Goal: Complete application form: Complete application form

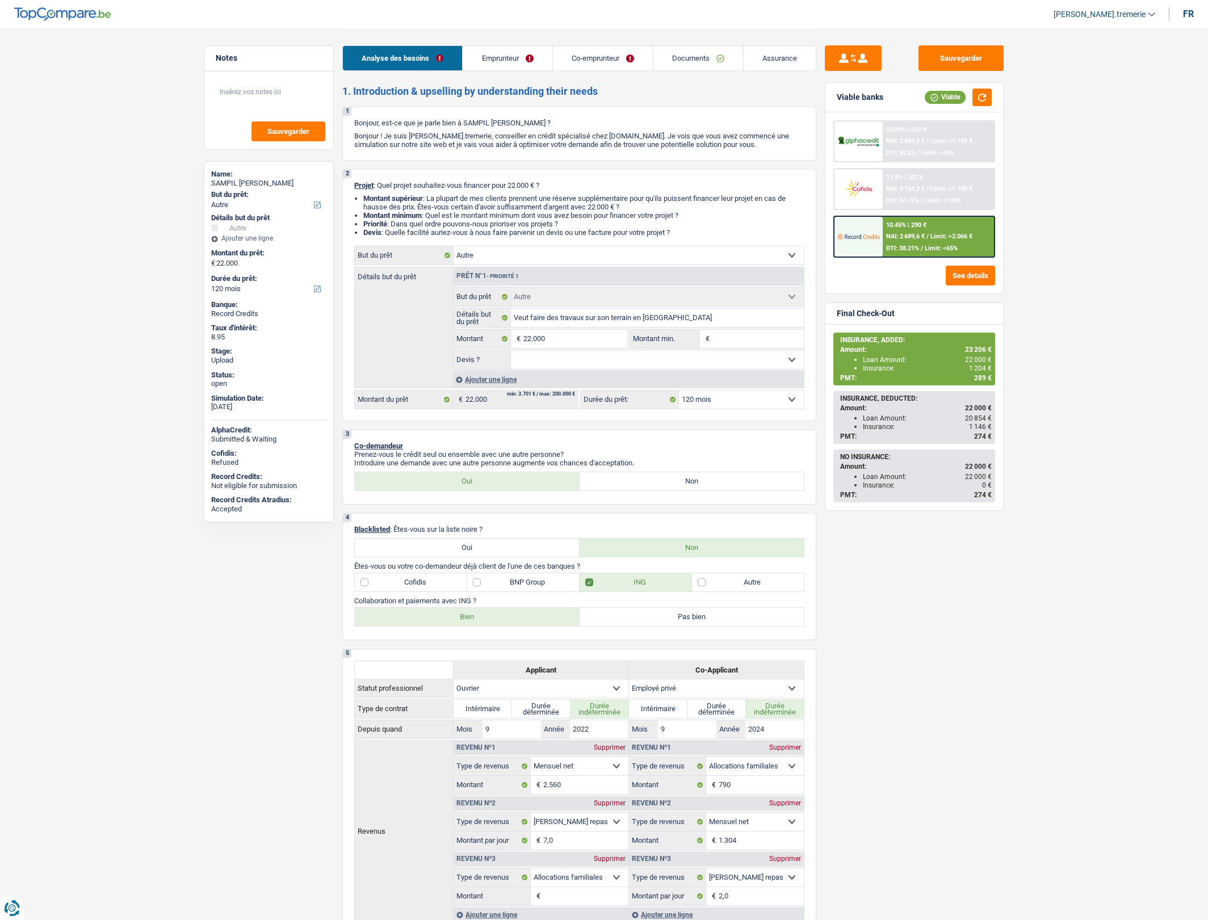
select select "other"
select select "120"
select select "other"
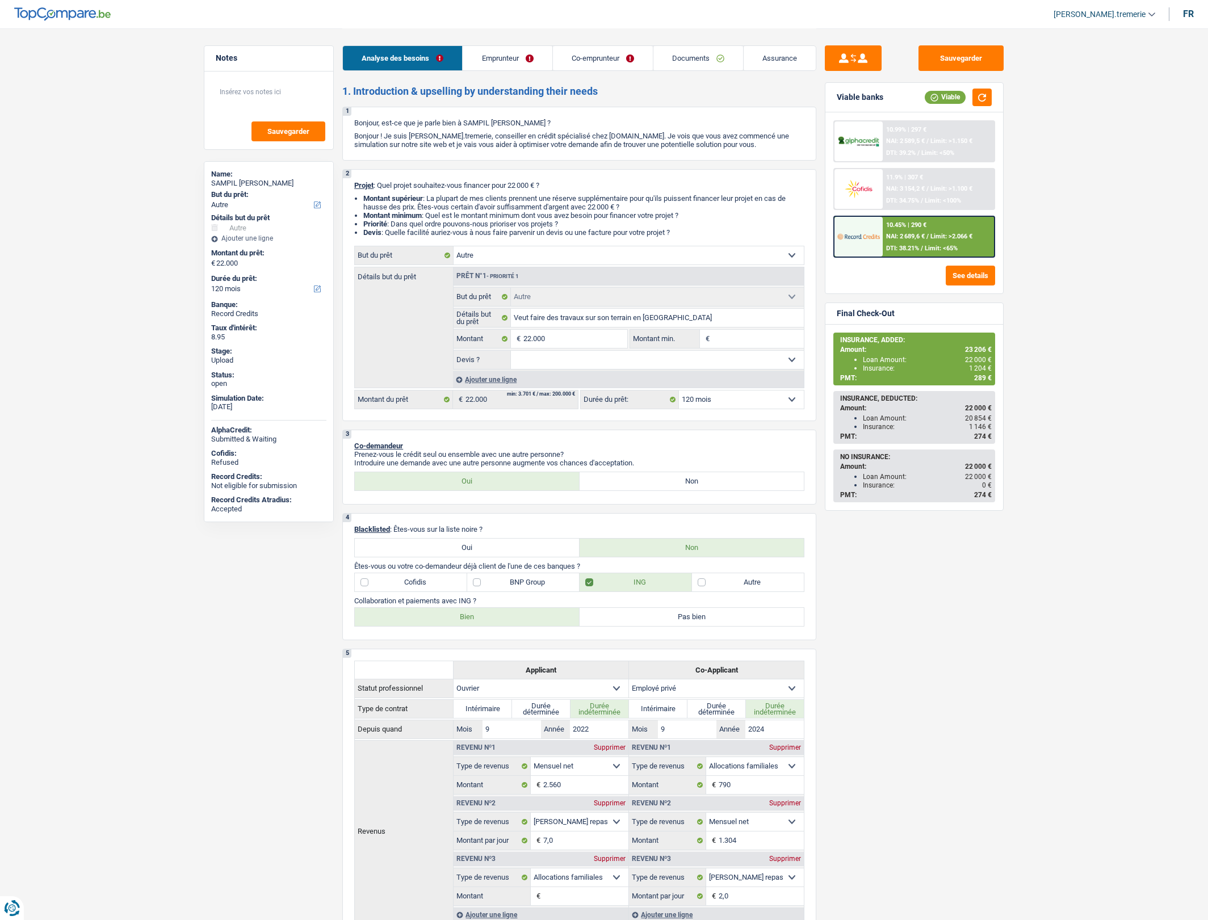
select select "120"
select select "worker"
select select "privateEmployee"
select select "netSalary"
select select "mealVouchers"
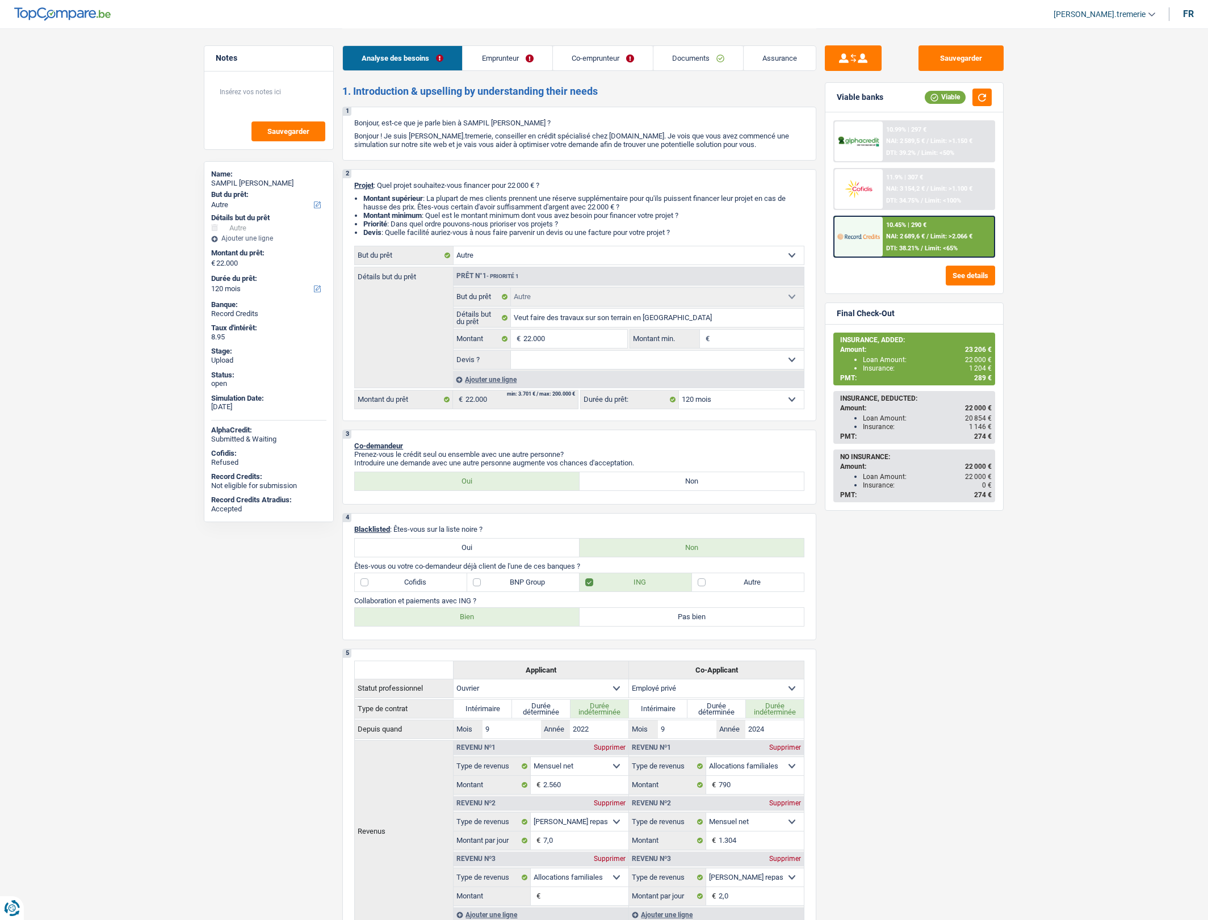
select select "familyAllowances"
select select "netSalary"
select select "mealVouchers"
select select "rents"
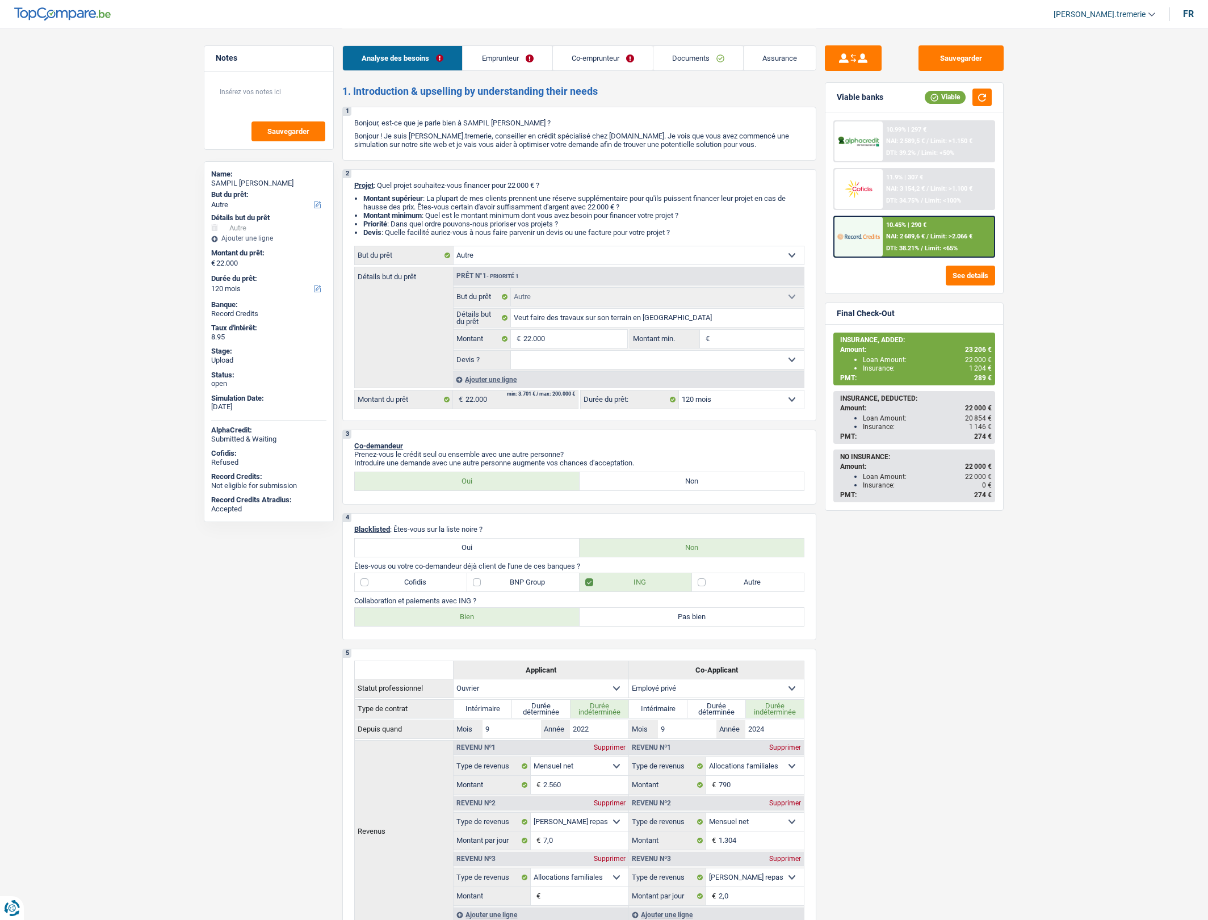
select select "personalLoan"
select select "other"
select select "36"
select select "other"
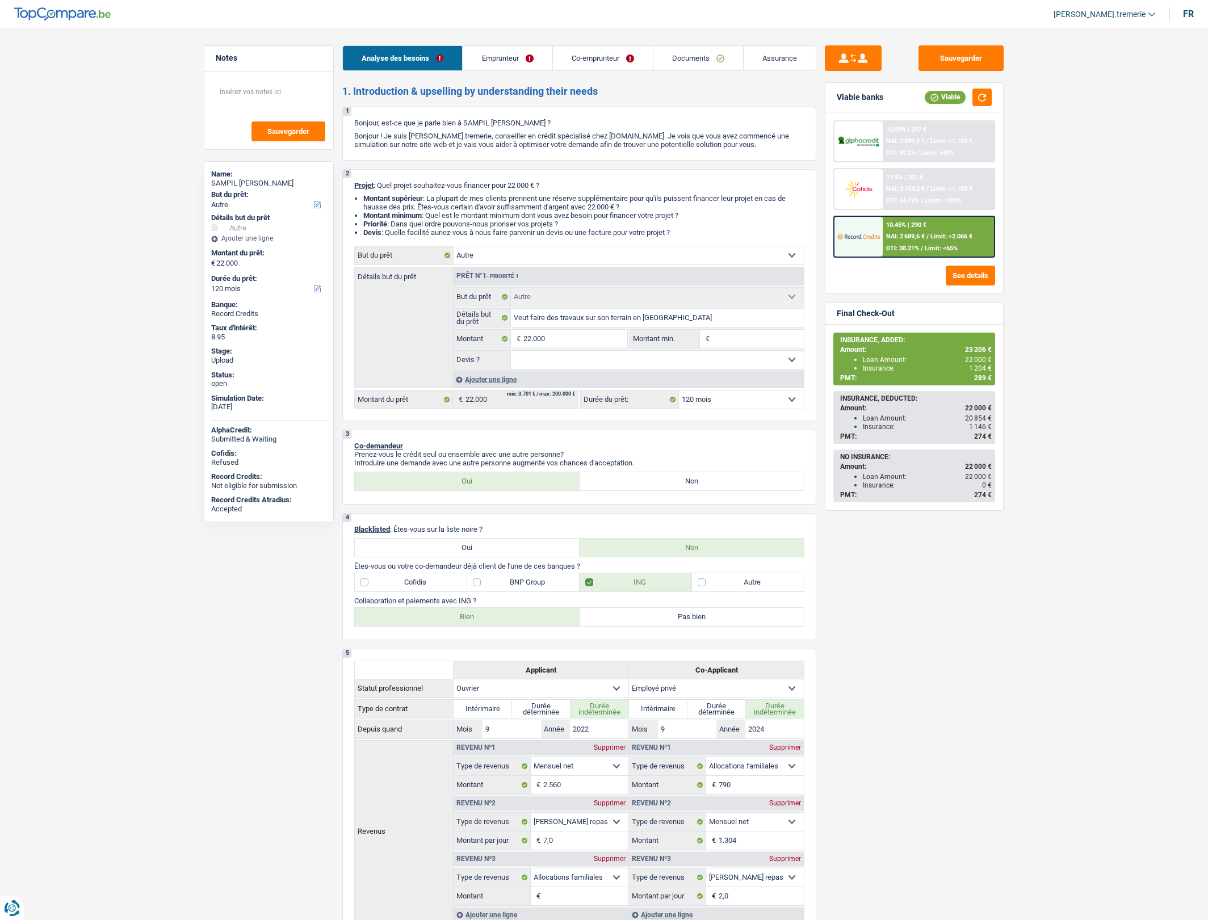
select select "120"
click at [716, 68] on link "Documents" at bounding box center [698, 58] width 90 height 24
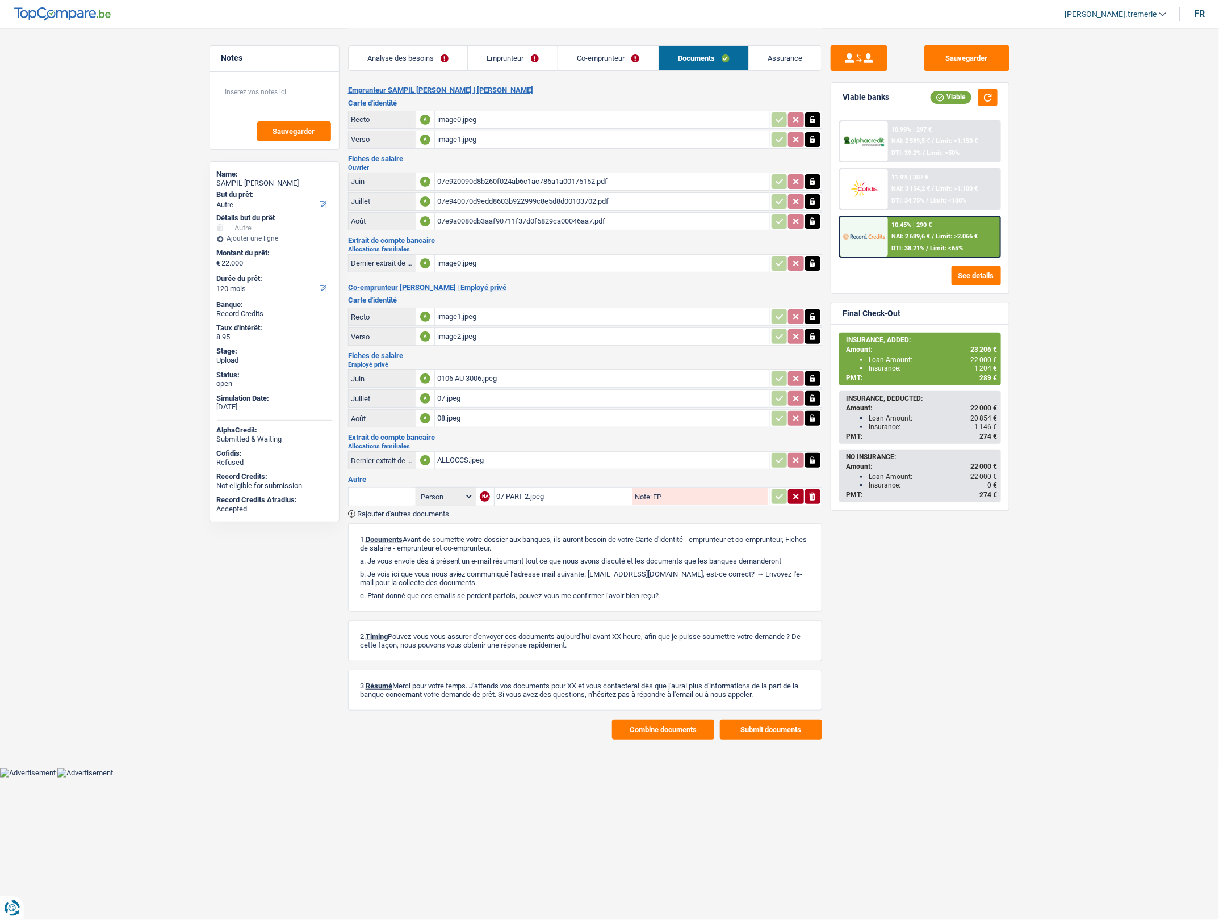
click at [432, 513] on span "Rajouter d'autres documents" at bounding box center [403, 513] width 92 height 7
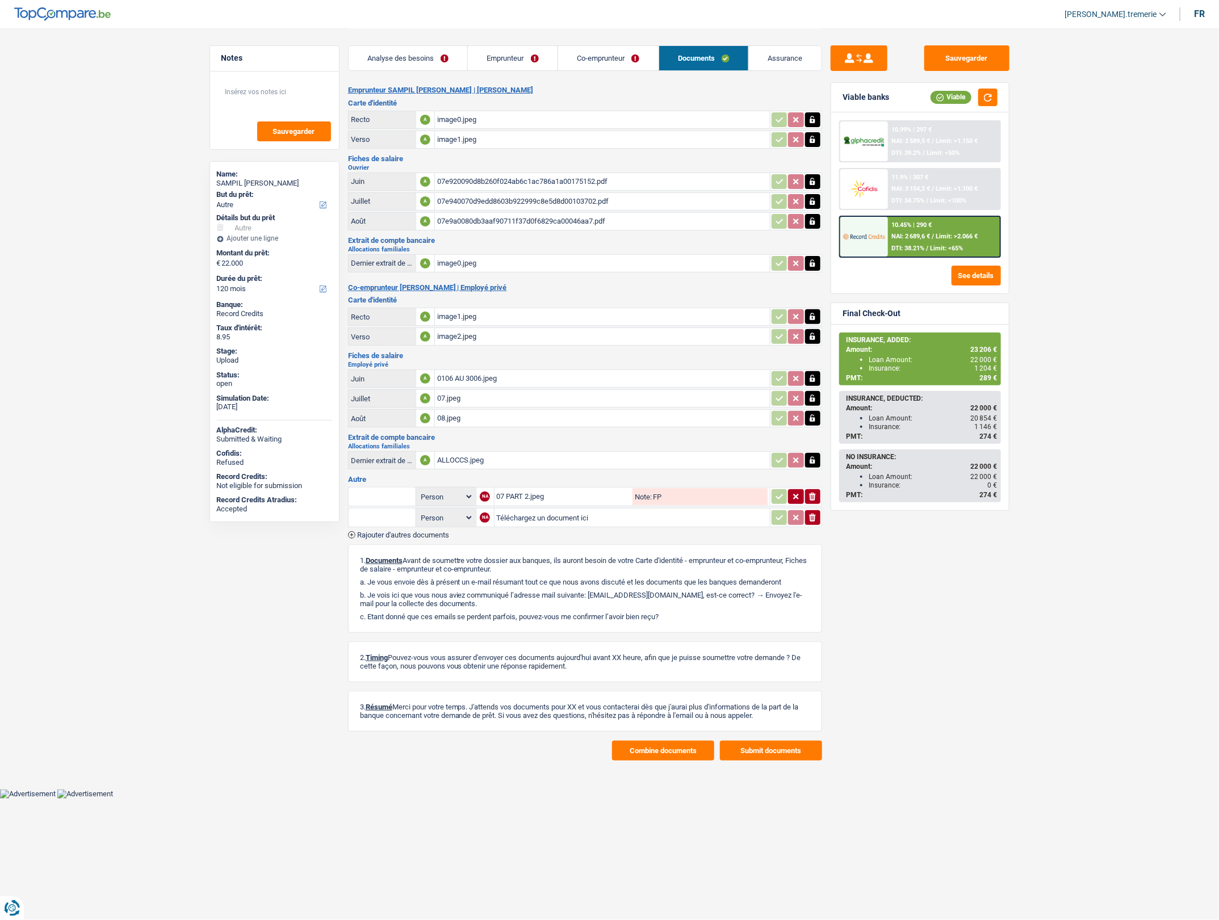
click at [396, 518] on input "text" at bounding box center [382, 518] width 62 height 18
click at [476, 579] on li "Extrait de compte de vos revenus Juillet" at bounding box center [462, 575] width 216 height 14
type input "Extrait de compte de vos revenus Juillet"
click at [532, 515] on input "Téléchargez un document ici" at bounding box center [632, 517] width 271 height 17
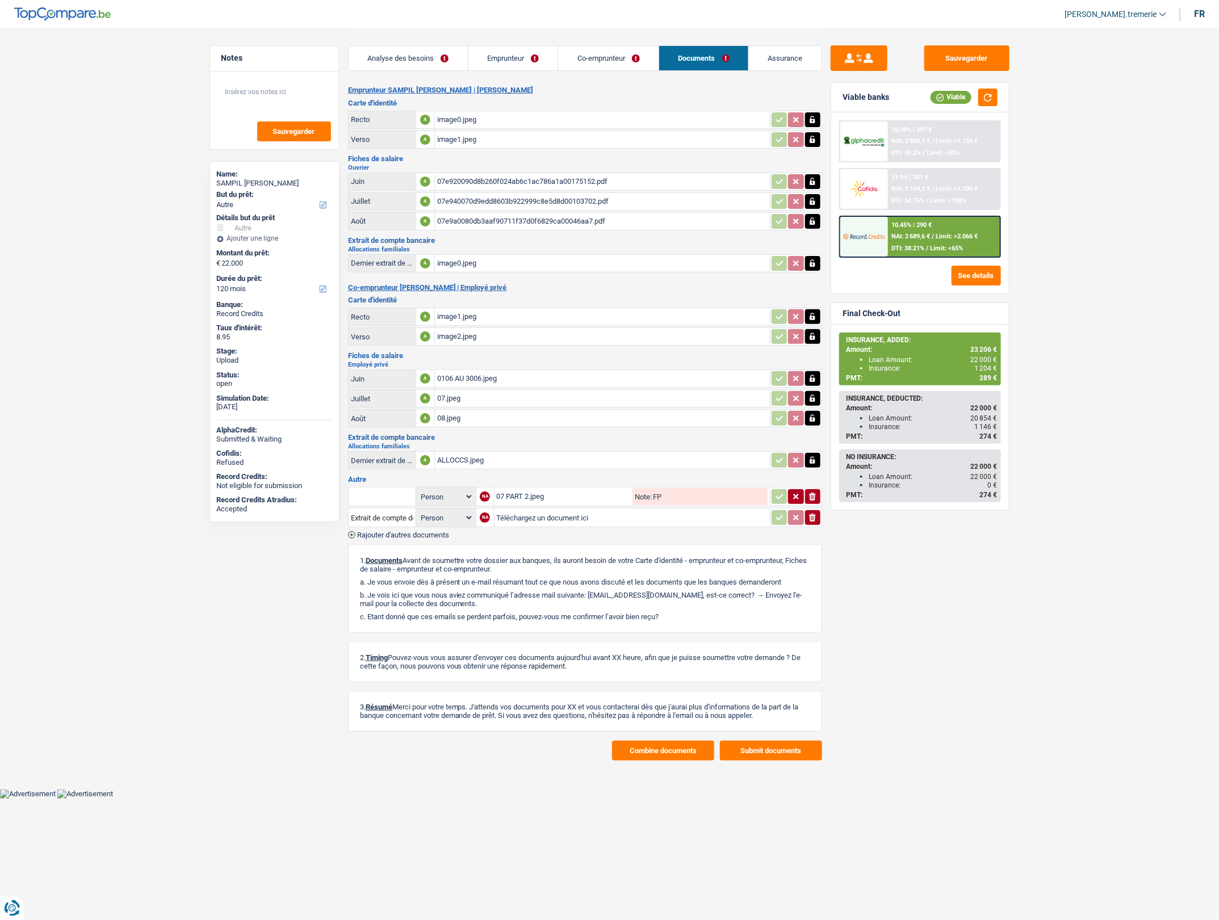
type input "C:\fakepath\image1.png"
click at [971, 61] on button "Sauvegarder" at bounding box center [966, 58] width 85 height 26
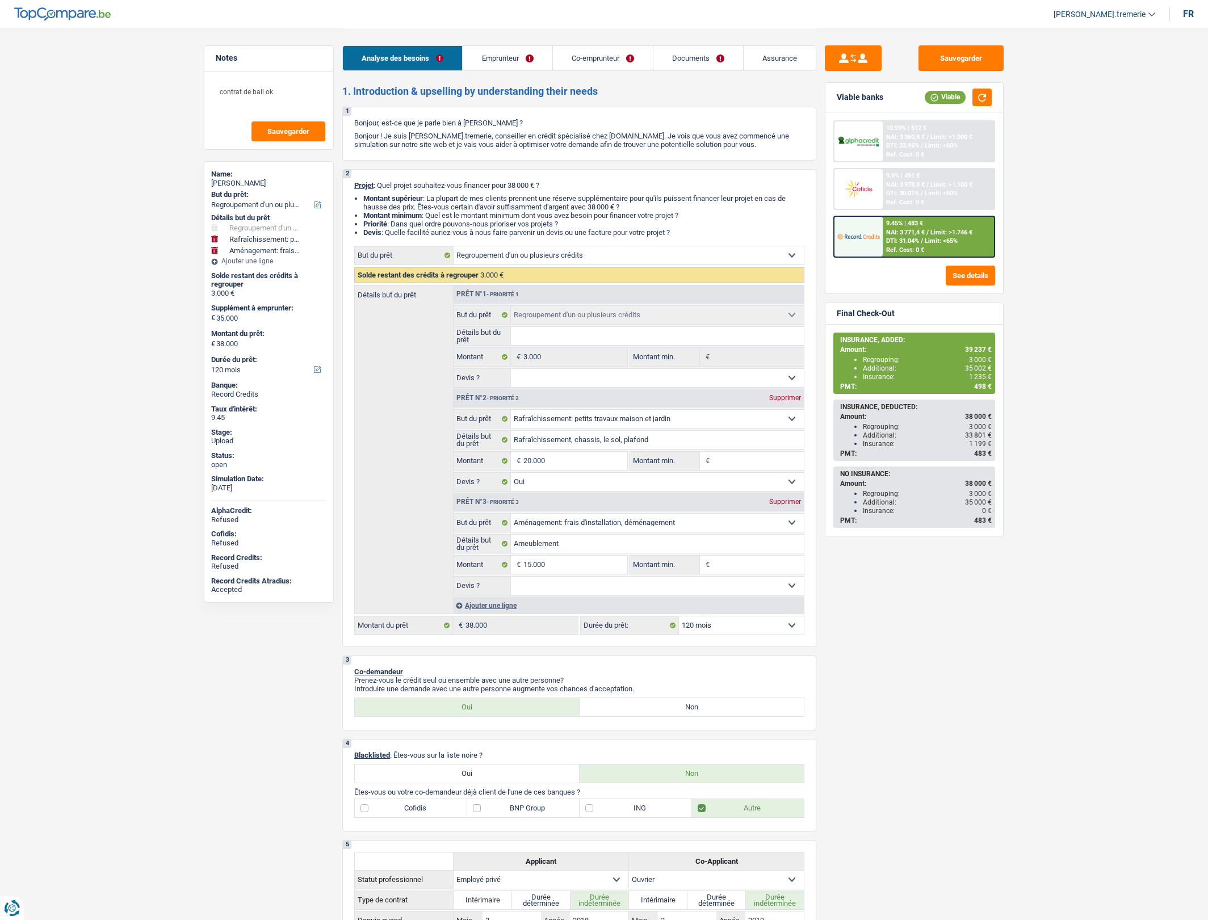
select select "refinancing"
select select "houseOrGarden"
select select "movingOrInstallation"
select select "120"
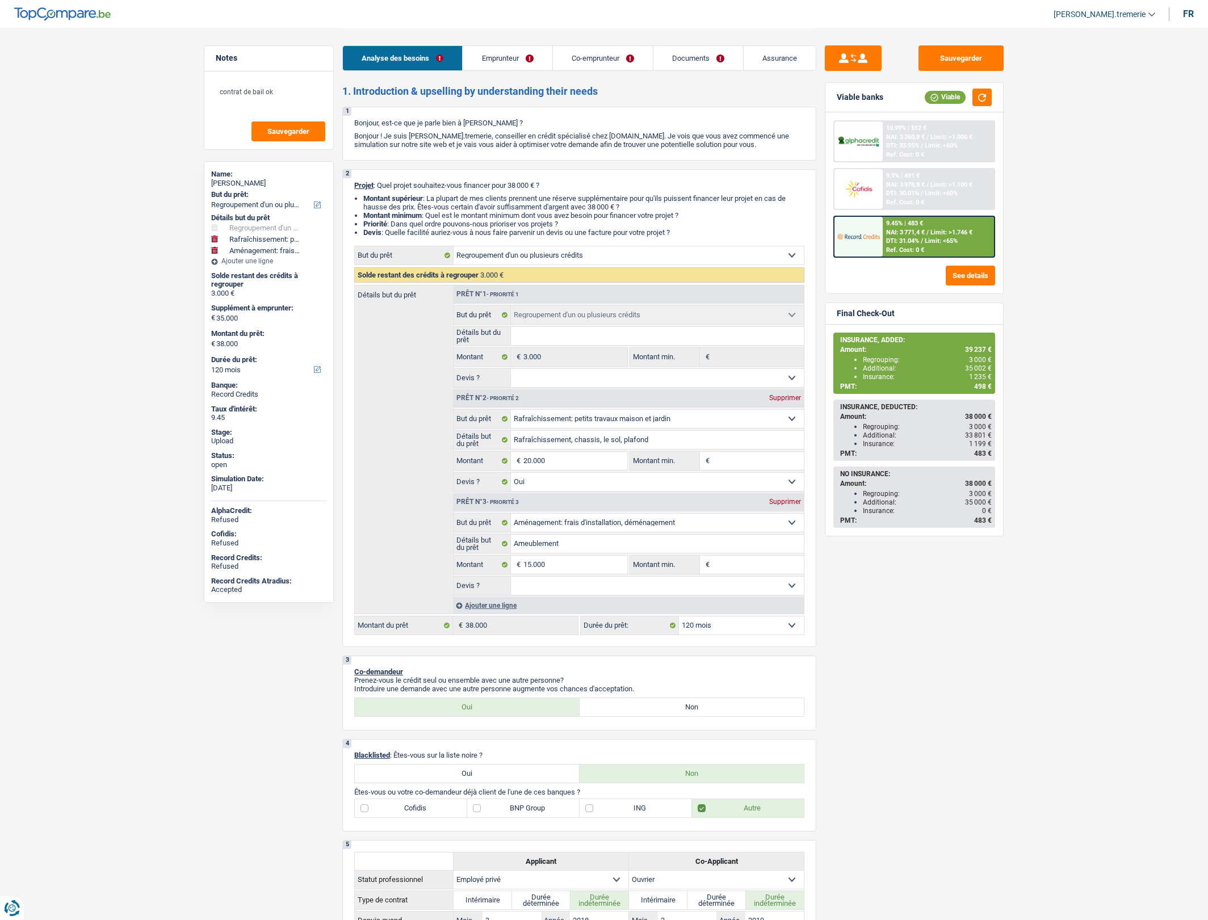
select select "refinancing"
select select "houseOrGarden"
select select "yes"
select select "movingOrInstallation"
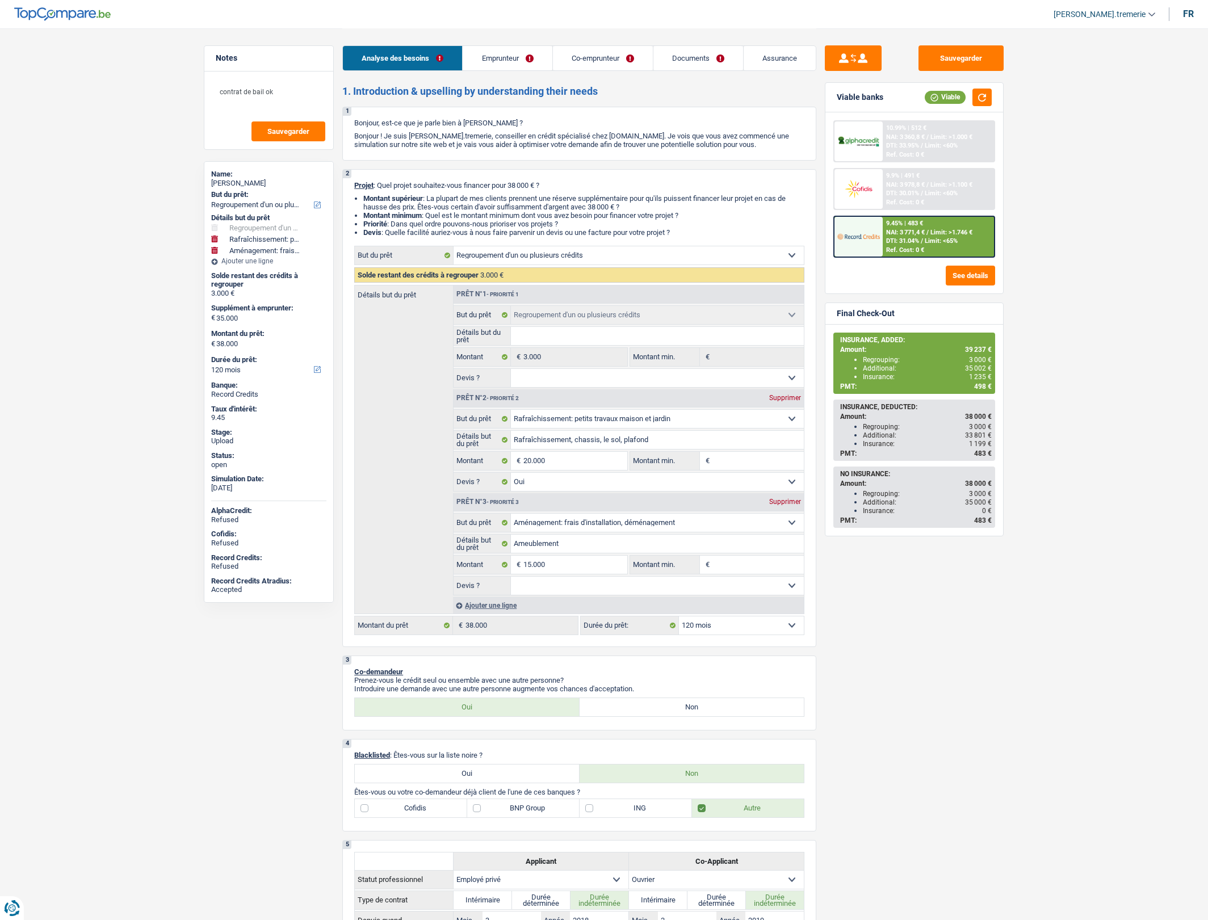
select select "120"
select select "privateEmployee"
select select "worker"
select select "familyAllowances"
select select "netSalary"
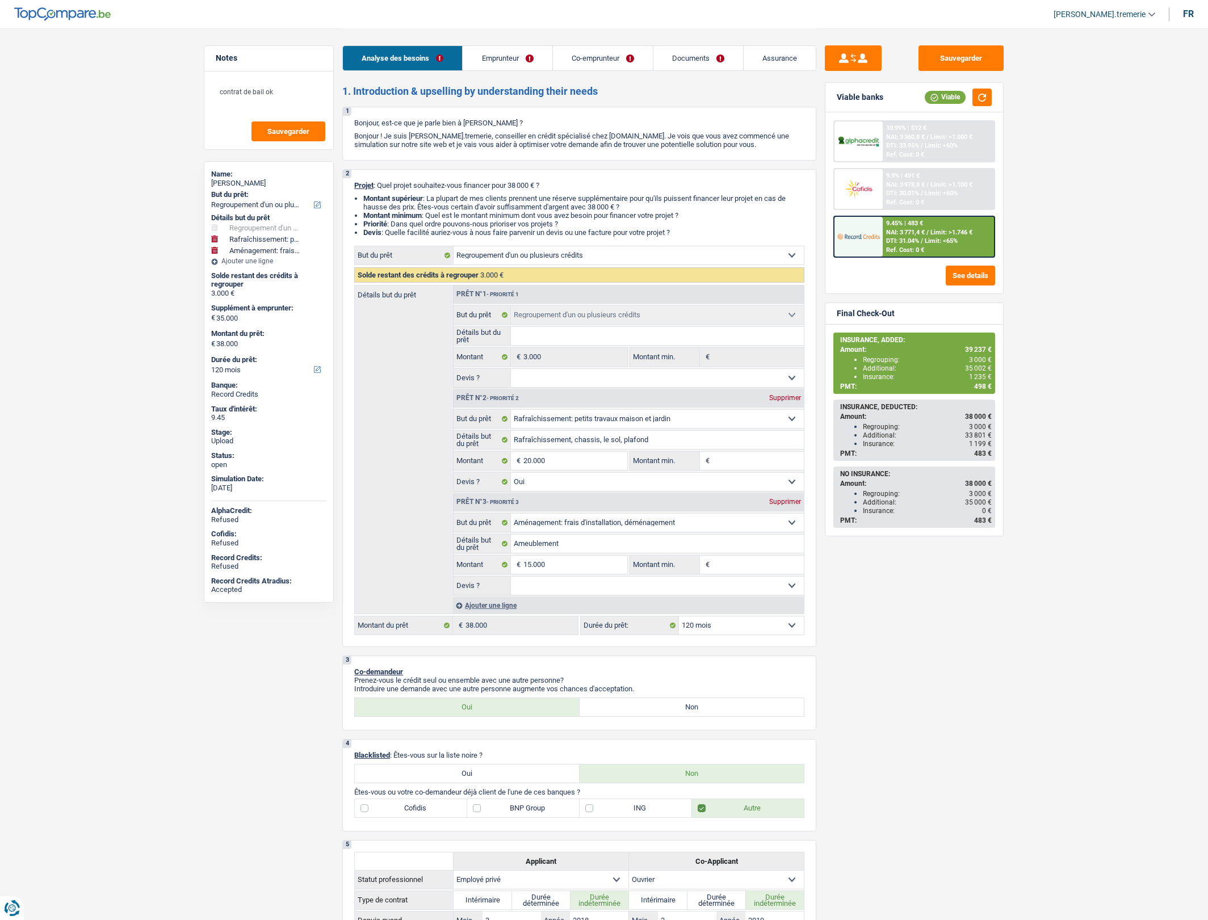
select select "mealVouchers"
select select "netSalary"
select select "ownerWithMortgage"
select select "mortgage"
select select "360"
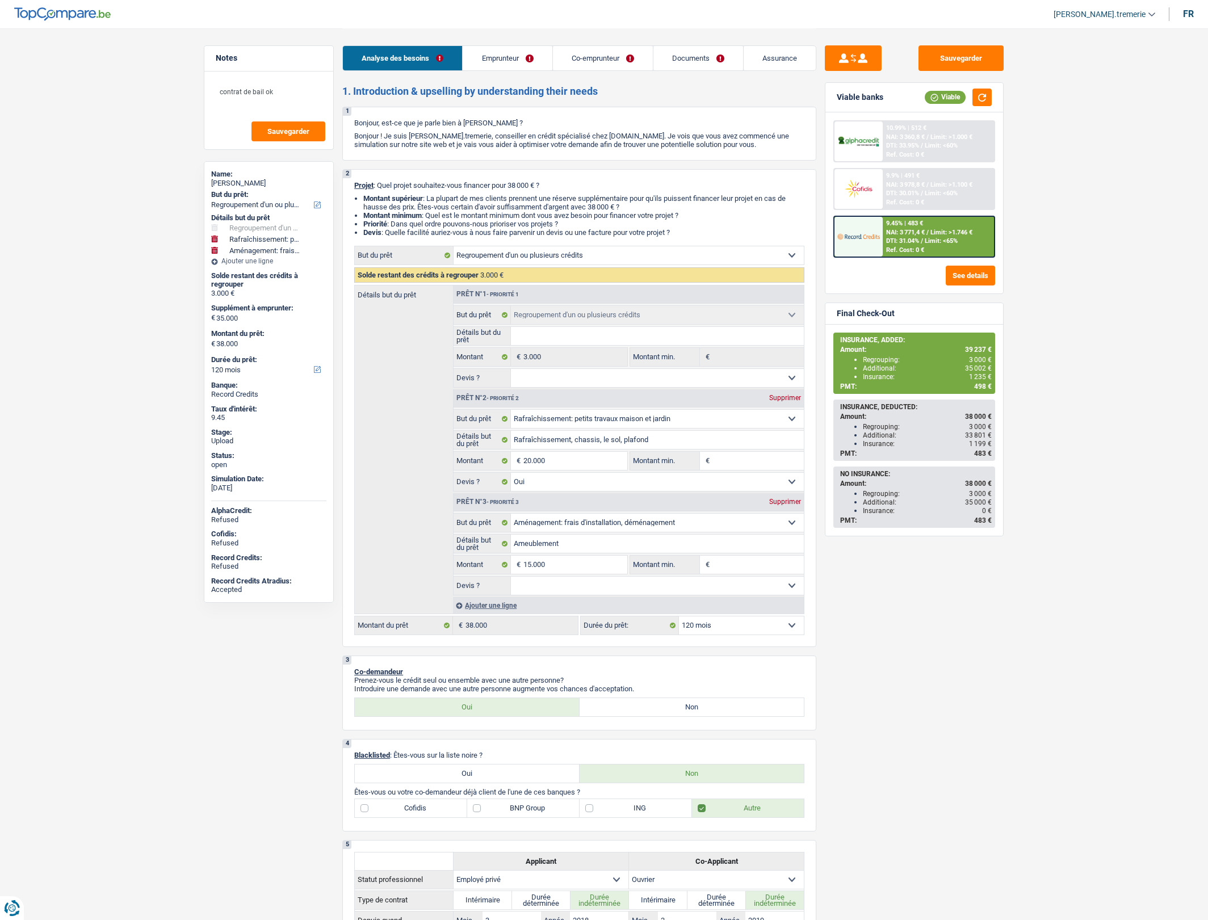
select select "personalLoan"
select select "other"
select select "84"
select select "cardOrCredit"
select select "refinancing"
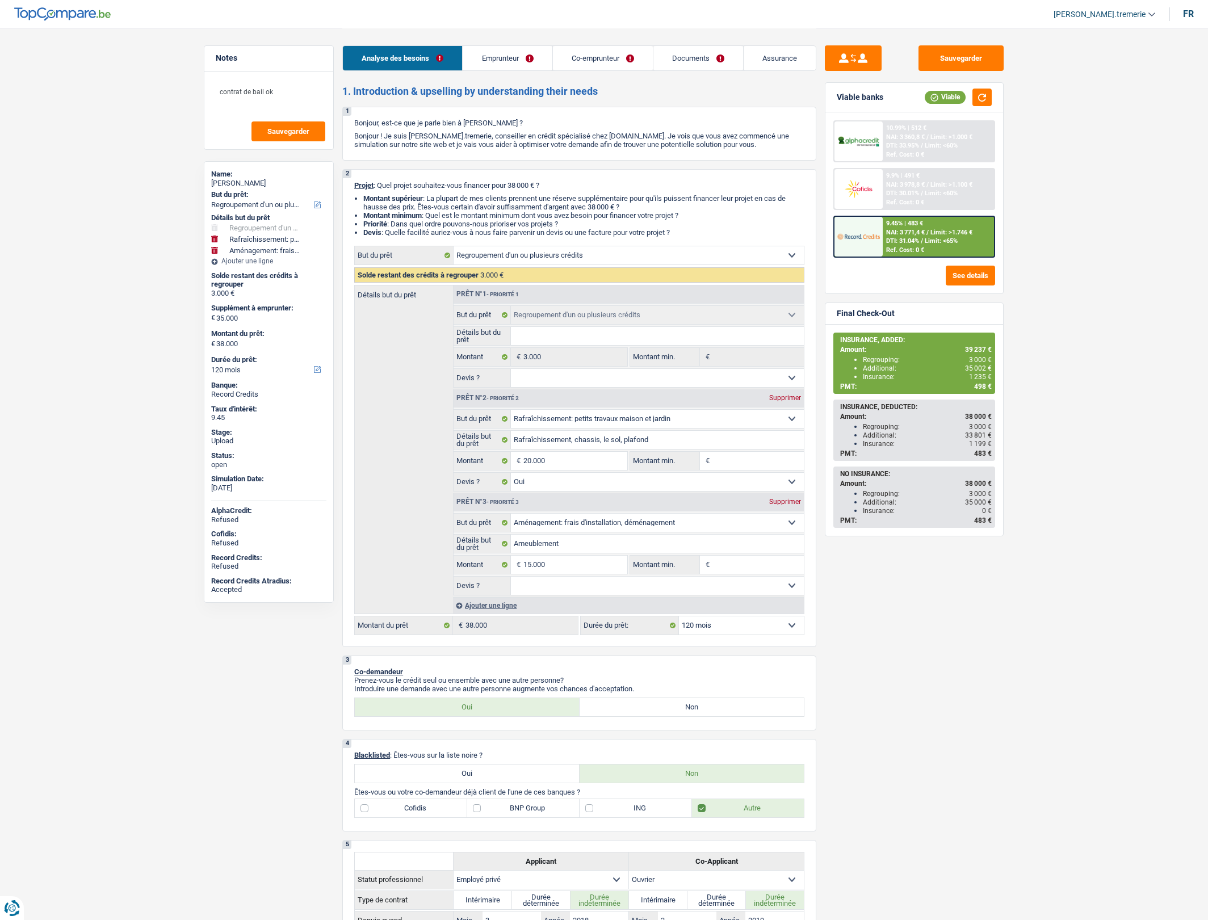
select select "refinancing"
select select "houseOrGarden"
select select "yes"
select select "movingOrInstallation"
select select "120"
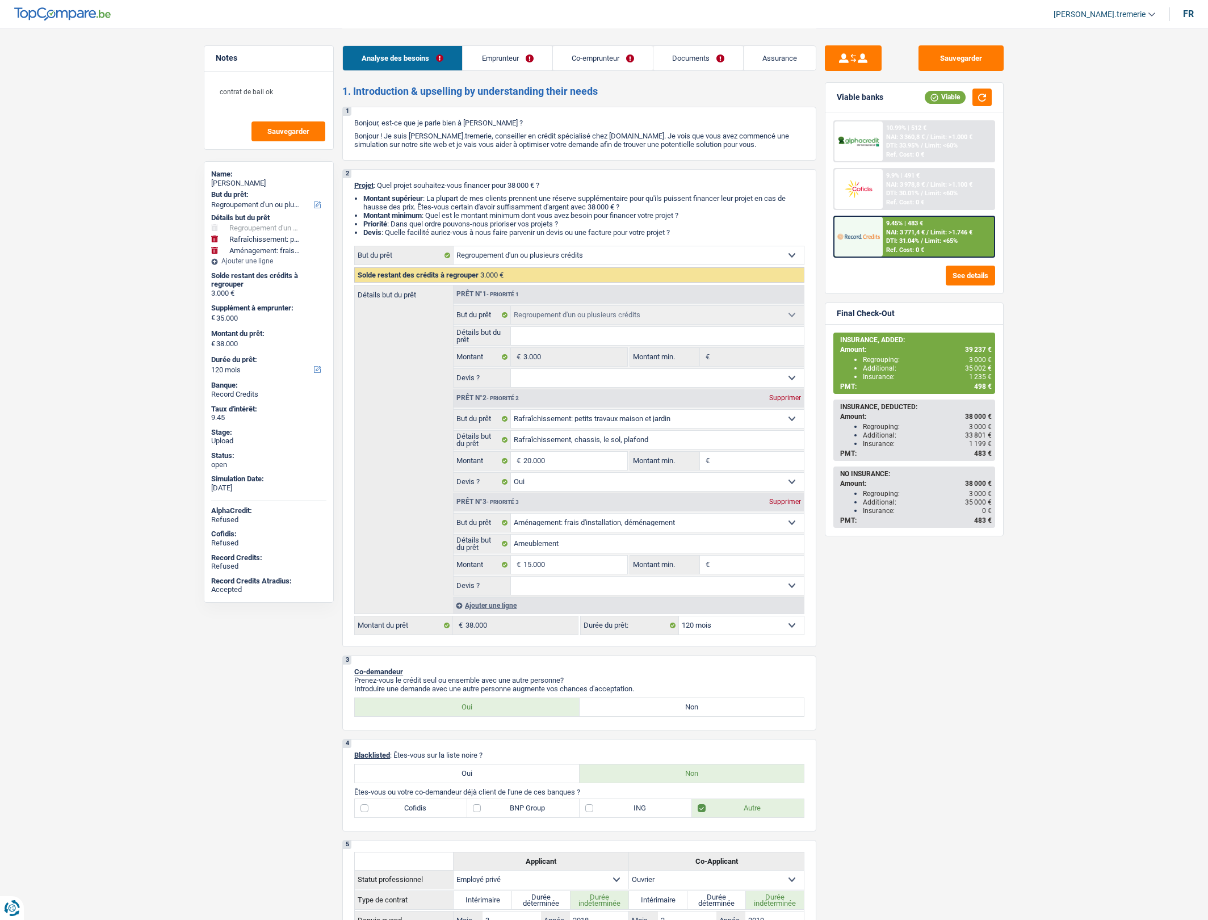
select select "ownerWithMortgage"
select select "BE"
select select "mortgage"
select select "360"
select select "personalLoan"
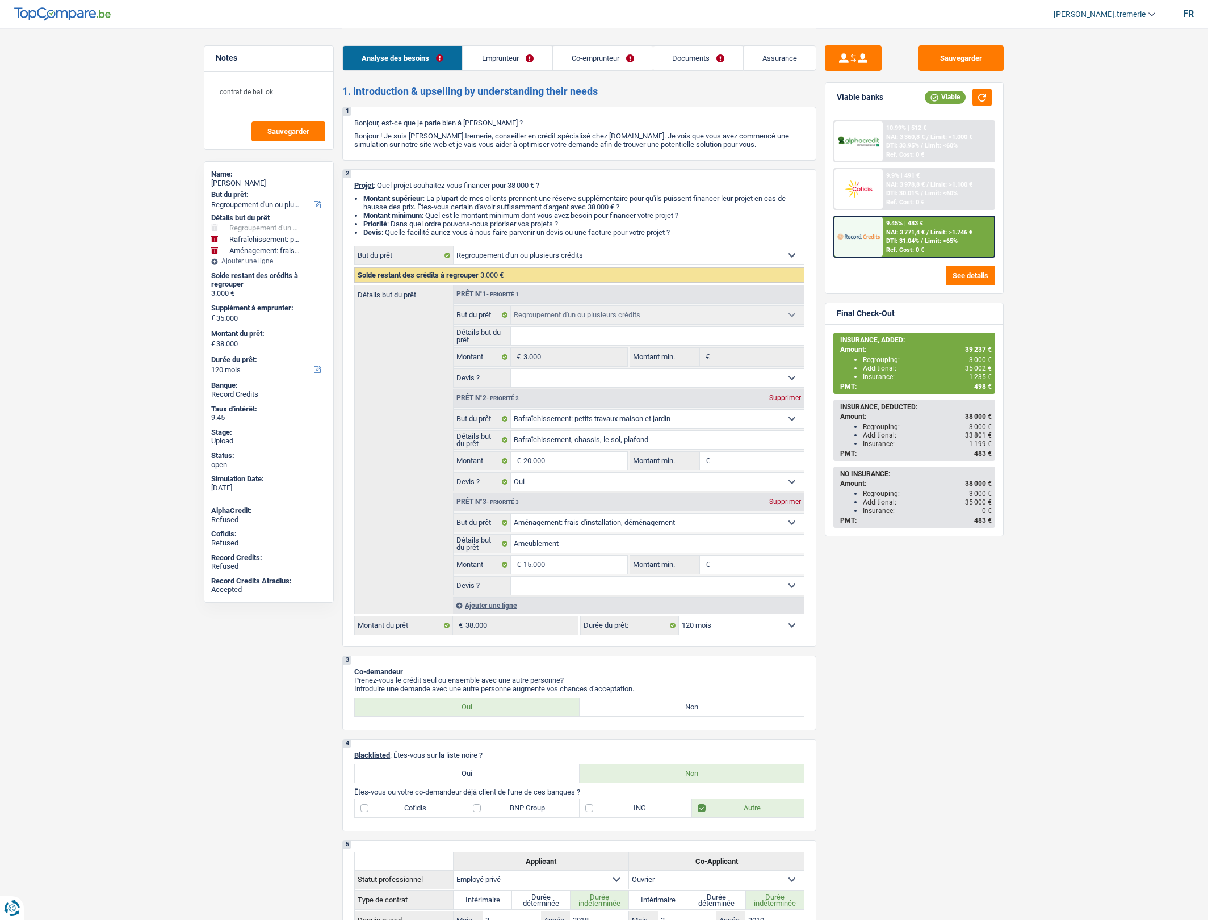
select select "other"
select select "84"
select select "cardOrCredit"
click at [502, 61] on link "Emprunteur" at bounding box center [507, 58] width 89 height 24
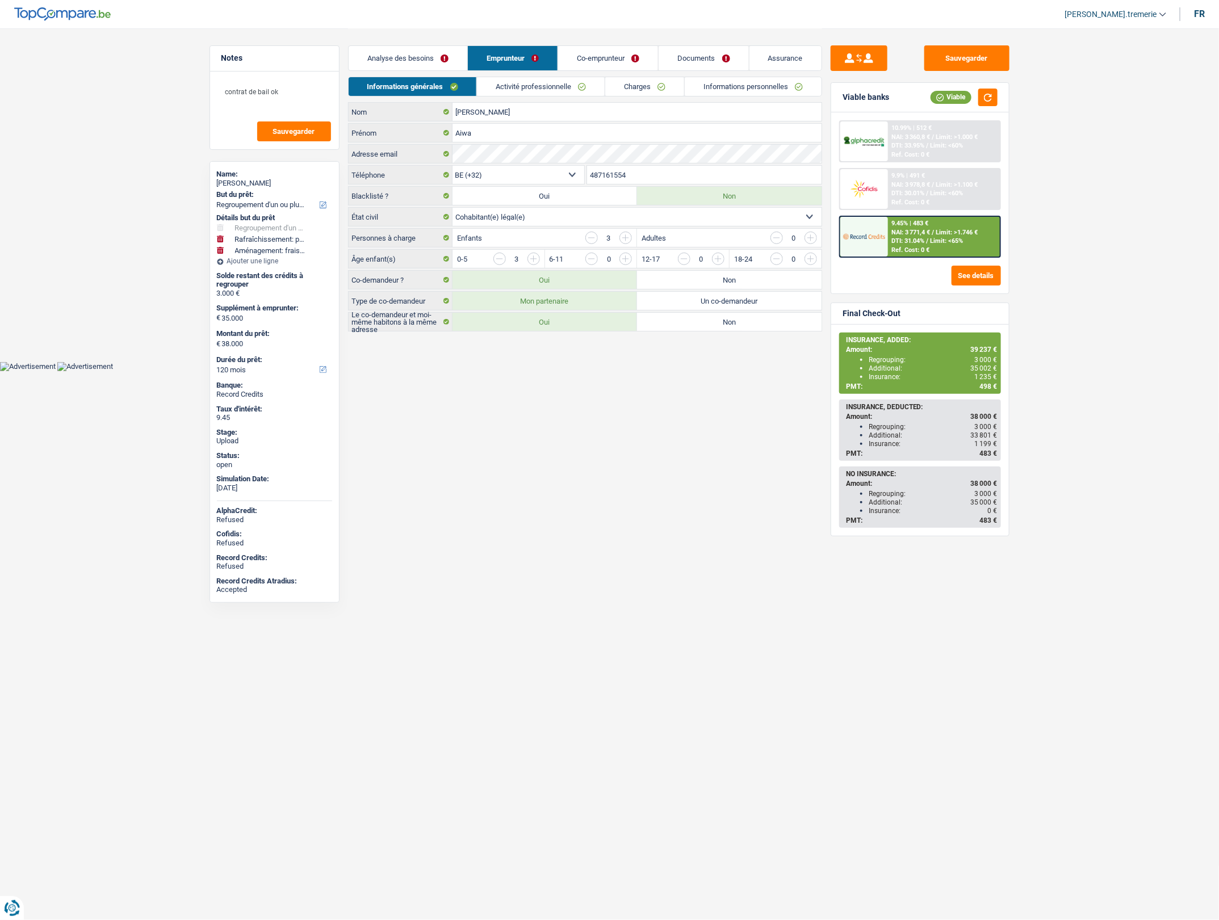
click at [605, 60] on link "Co-emprunteur" at bounding box center [608, 58] width 100 height 24
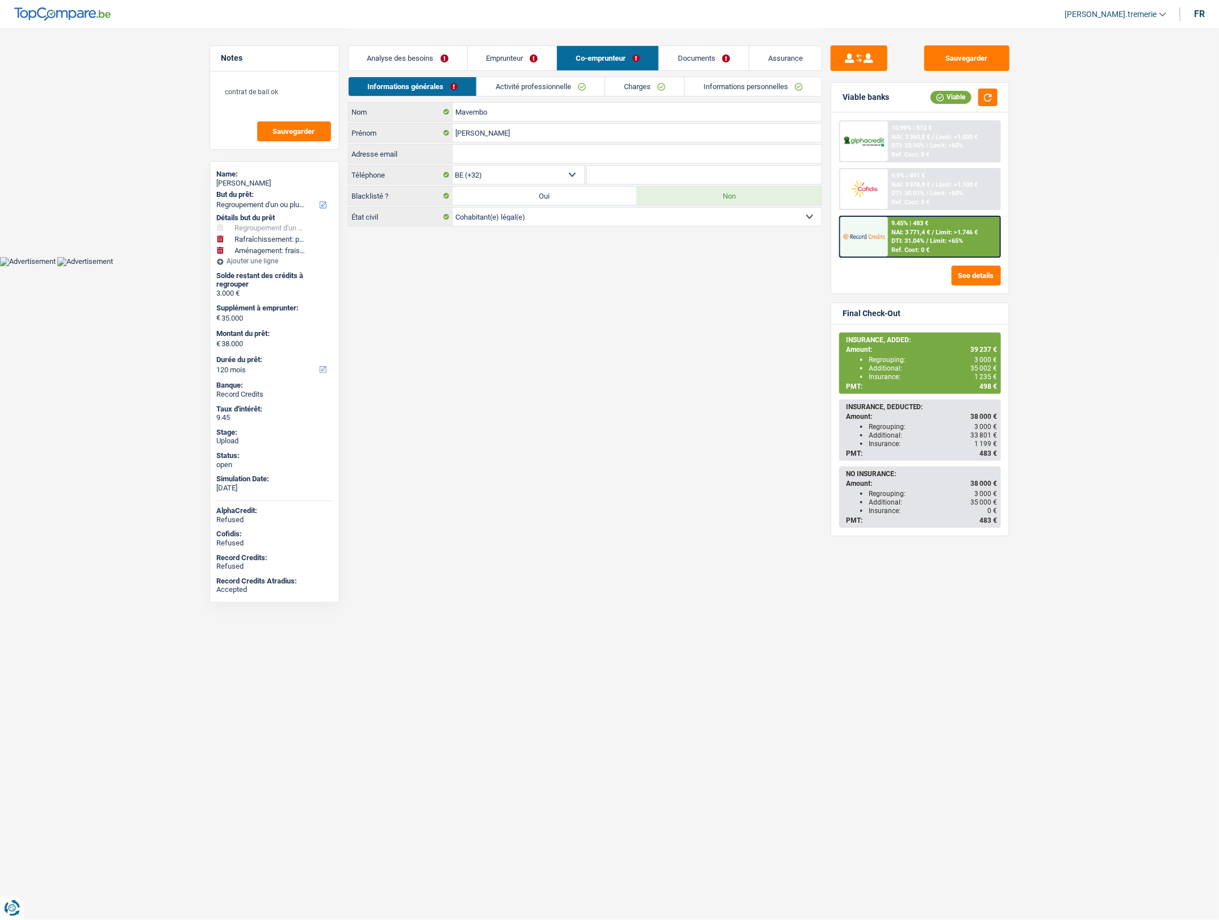
click at [518, 58] on link "Emprunteur" at bounding box center [512, 58] width 89 height 24
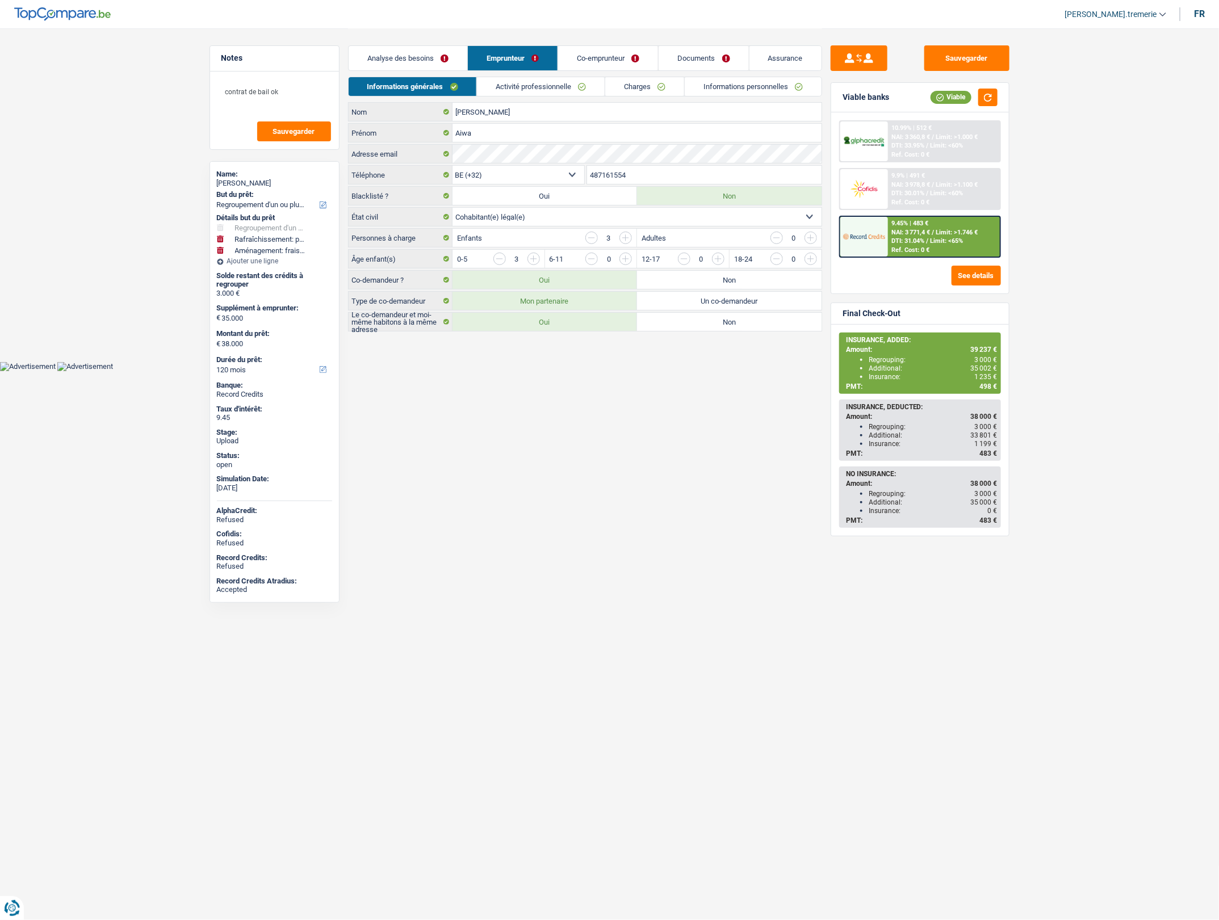
click at [583, 78] on link "Activité professionnelle" at bounding box center [541, 86] width 128 height 19
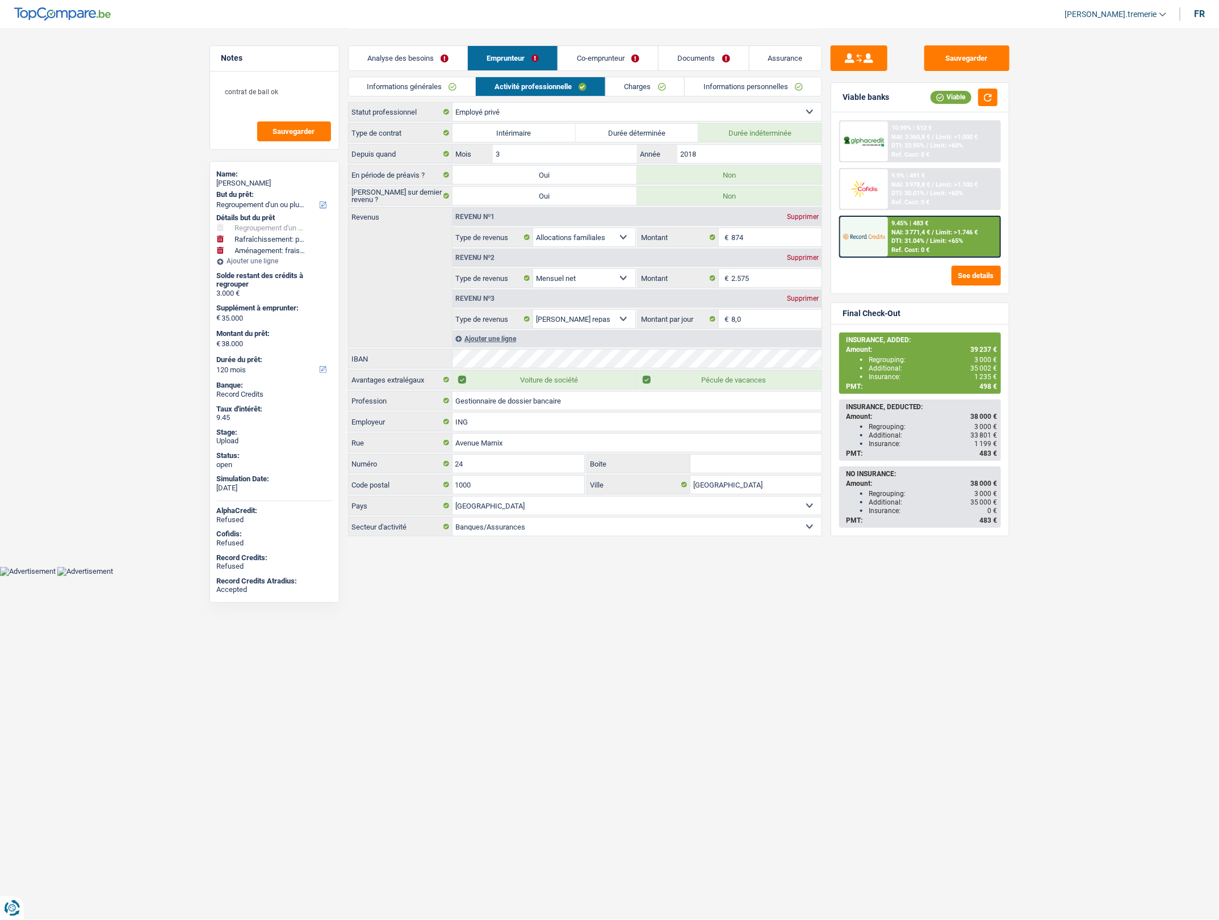
click at [639, 80] on link "Charges" at bounding box center [645, 86] width 79 height 19
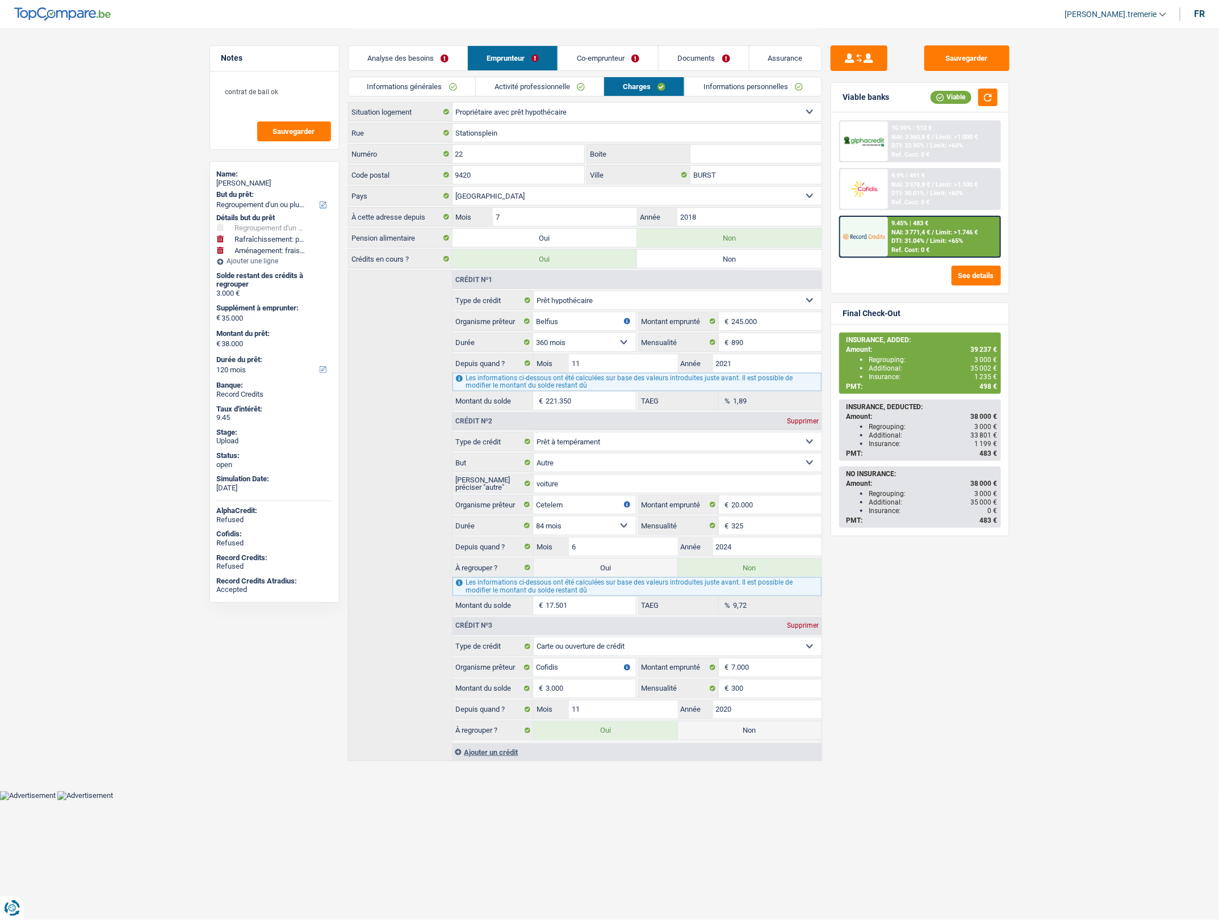
click at [450, 79] on link "Informations générales" at bounding box center [411, 86] width 127 height 19
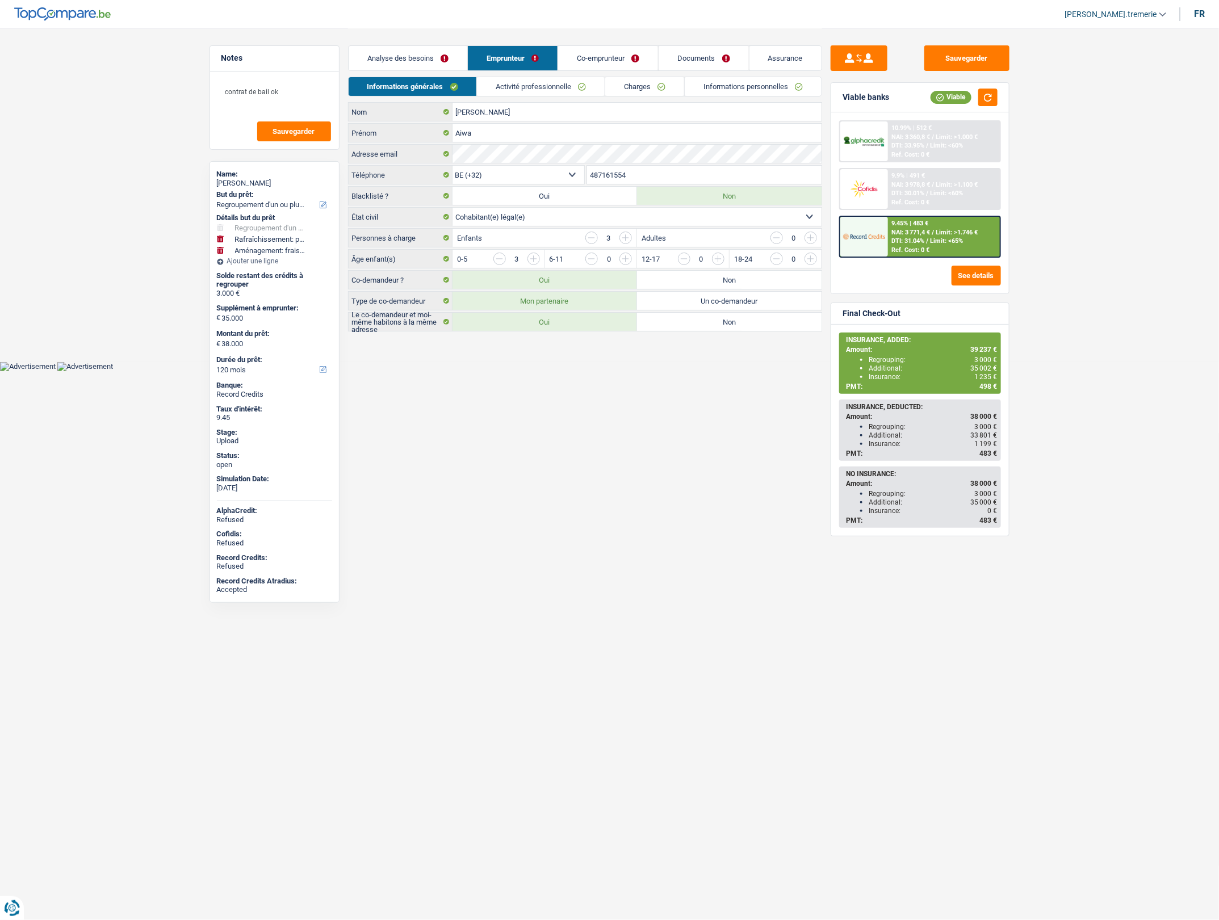
click at [707, 57] on link "Documents" at bounding box center [703, 58] width 90 height 24
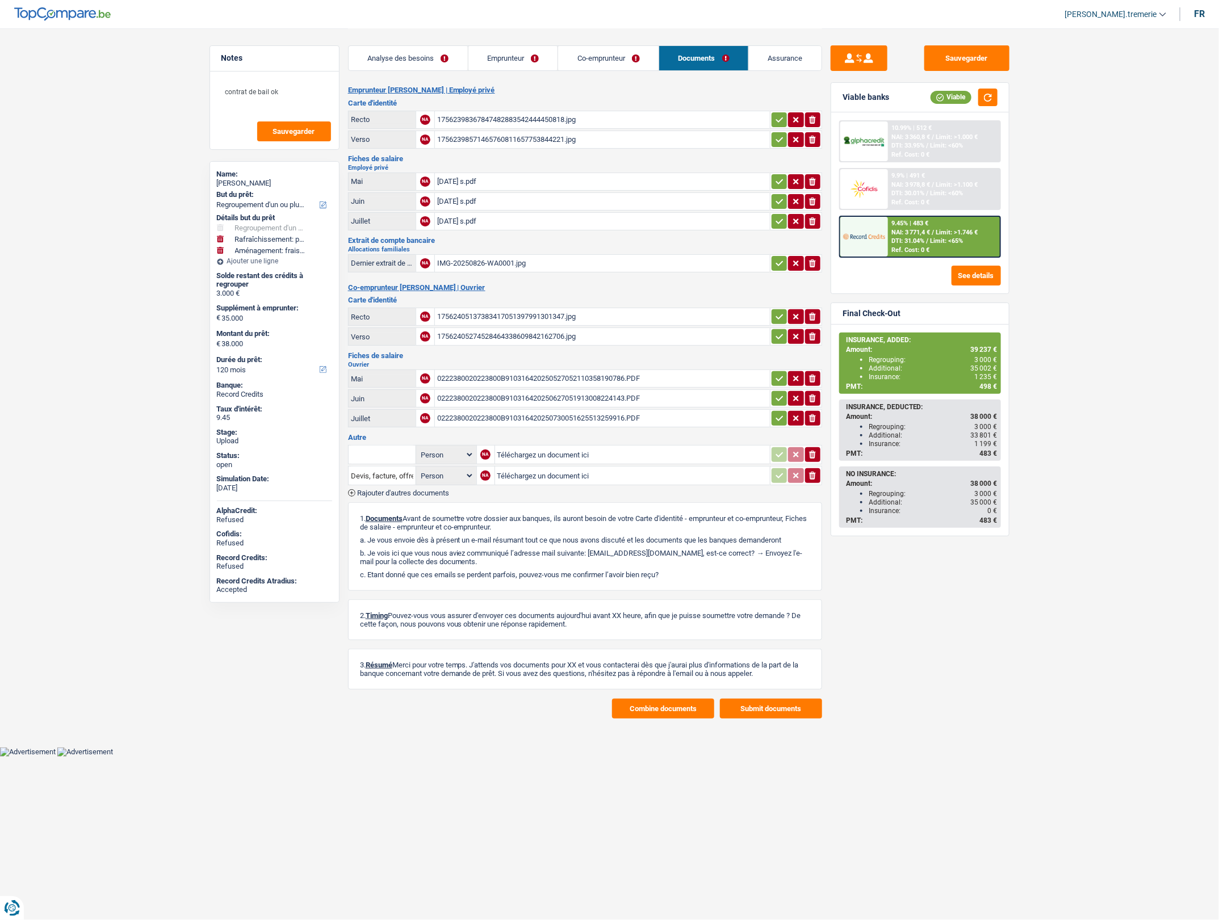
click at [536, 478] on input "Téléchargez un document ici" at bounding box center [632, 475] width 270 height 17
type input "C:\fakepath\onem 07.jpg"
click at [542, 454] on input "Téléchargez un document ici" at bounding box center [632, 454] width 270 height 17
type input "C:\fakepath\onem 06.jpg"
click at [379, 454] on input "text" at bounding box center [382, 455] width 62 height 18
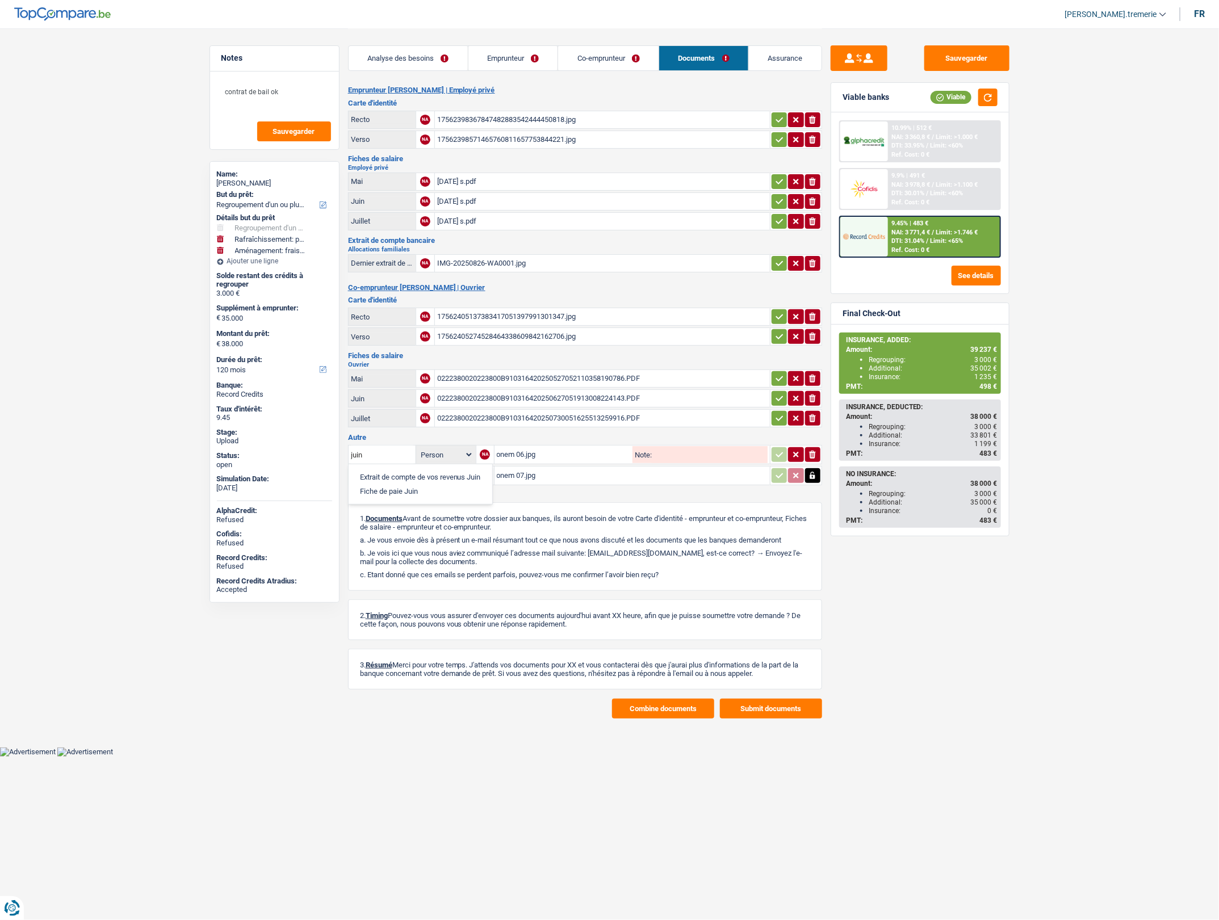
click at [379, 472] on li "Extrait de compte de vos revenus Juin" at bounding box center [420, 477] width 132 height 14
type input "Extrait de compte de vos revenus Juin"
click at [379, 472] on input "Devis, facture, offre, bon de commande" at bounding box center [382, 476] width 62 height 18
click at [379, 497] on li "Extrait de compte de vos revenus Juin" at bounding box center [420, 498] width 132 height 14
type input "Extrait de compte de vos revenus Juin"
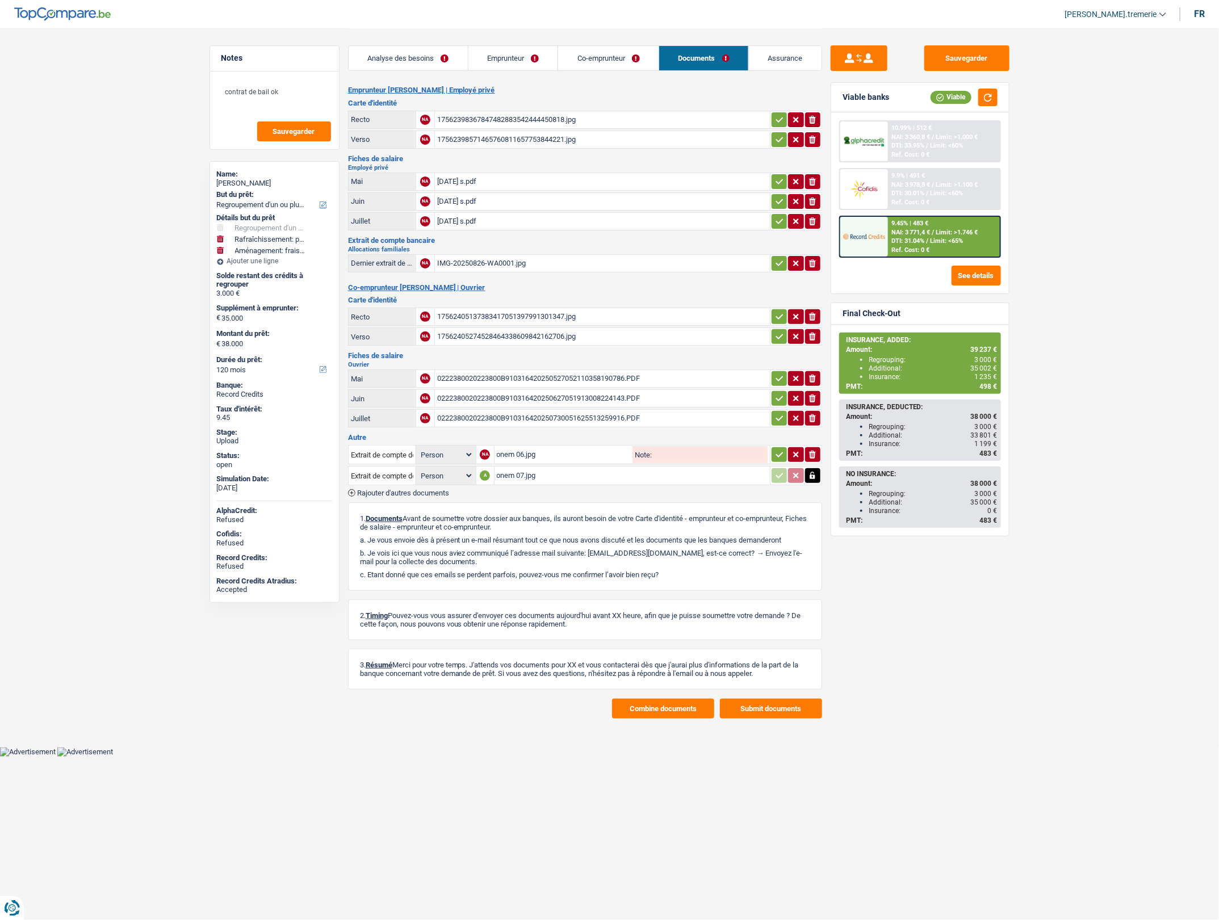
click at [373, 494] on span "Rajouter d'autres documents" at bounding box center [403, 492] width 92 height 7
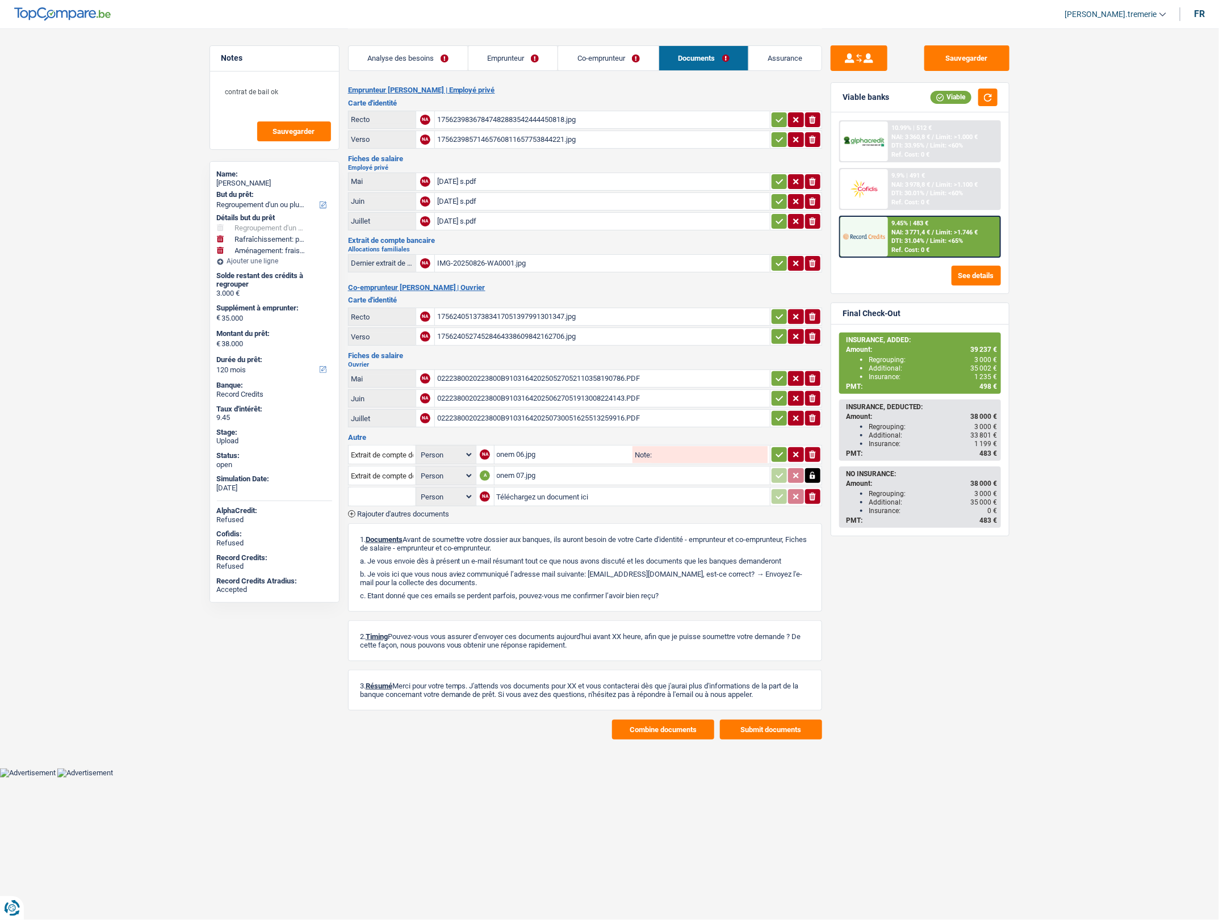
click at [526, 495] on input "Téléchargez un document ici" at bounding box center [632, 496] width 271 height 17
type input "C:\fakepath\onem 08.jpg"
click at [392, 491] on input "text" at bounding box center [382, 497] width 62 height 18
click at [410, 539] on li "Fiche de paie Août" at bounding box center [420, 533] width 133 height 14
type input "Fiche de paie Août"
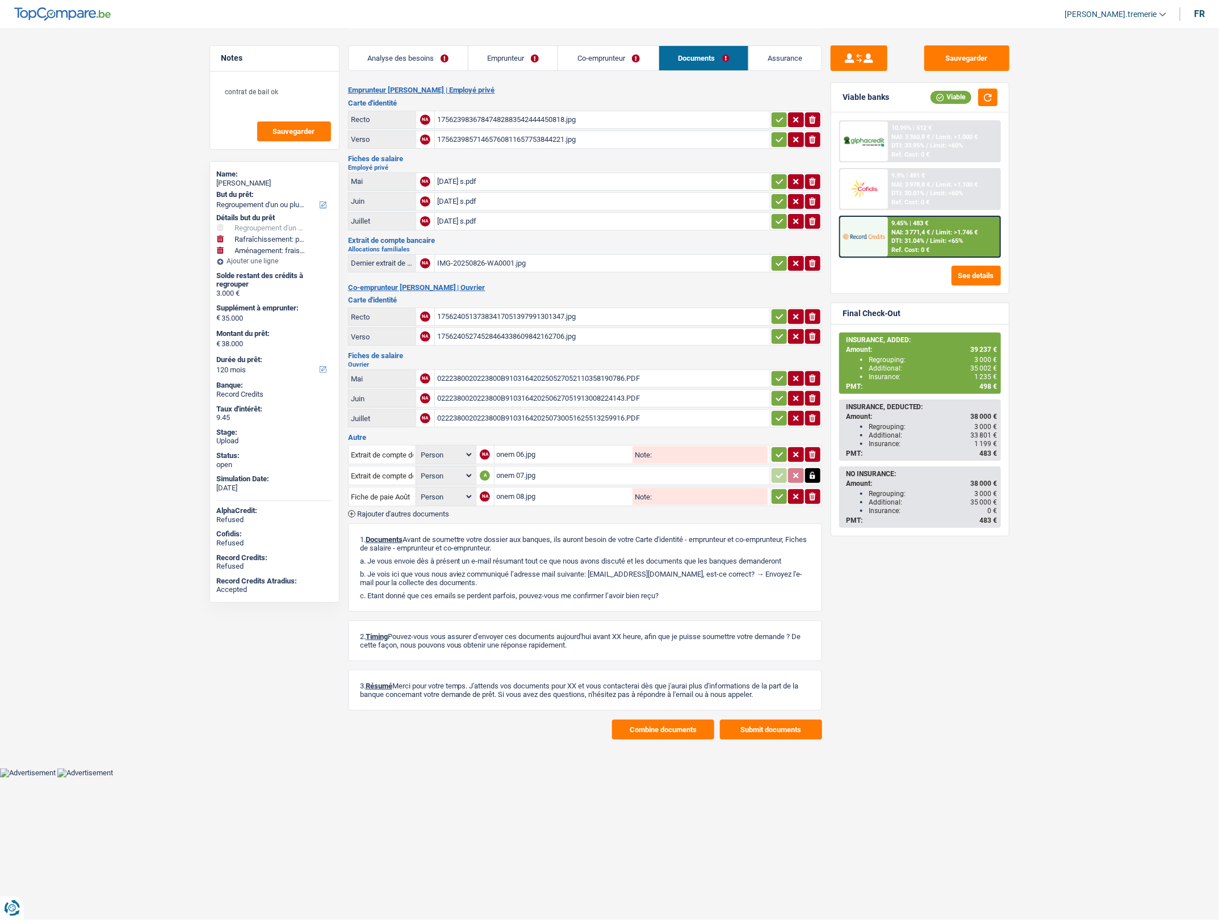
click at [771, 449] on div "ionicons-v5-e" at bounding box center [796, 454] width 50 height 15
click at [778, 454] on icon "button" at bounding box center [778, 454] width 7 height 5
click at [781, 494] on icon "button" at bounding box center [779, 496] width 9 height 11
click at [977, 53] on button "Sauvegarder" at bounding box center [966, 58] width 85 height 26
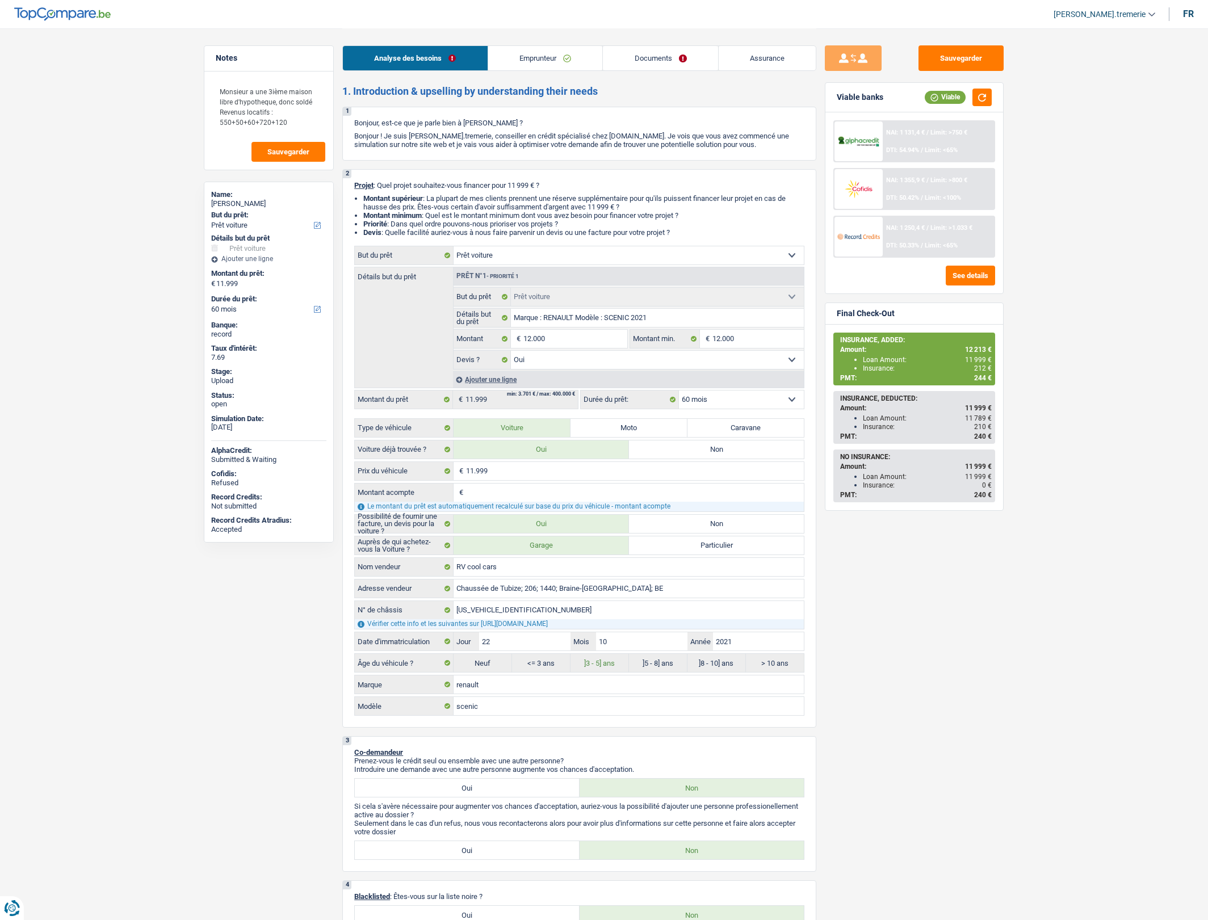
select select "car"
select select "60"
select select "car"
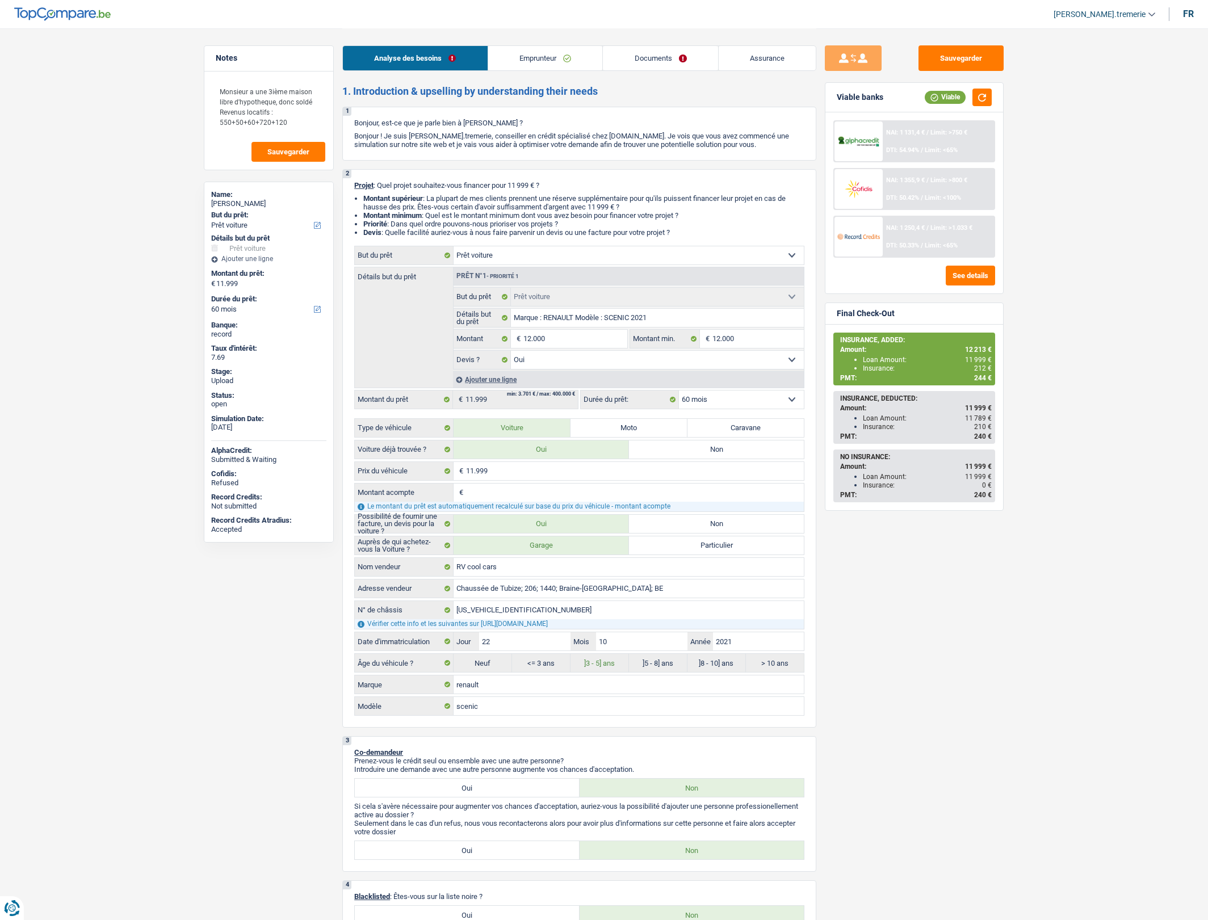
select select "yes"
select select "60"
select select "worker"
select select "netSalary"
select select "mealVouchers"
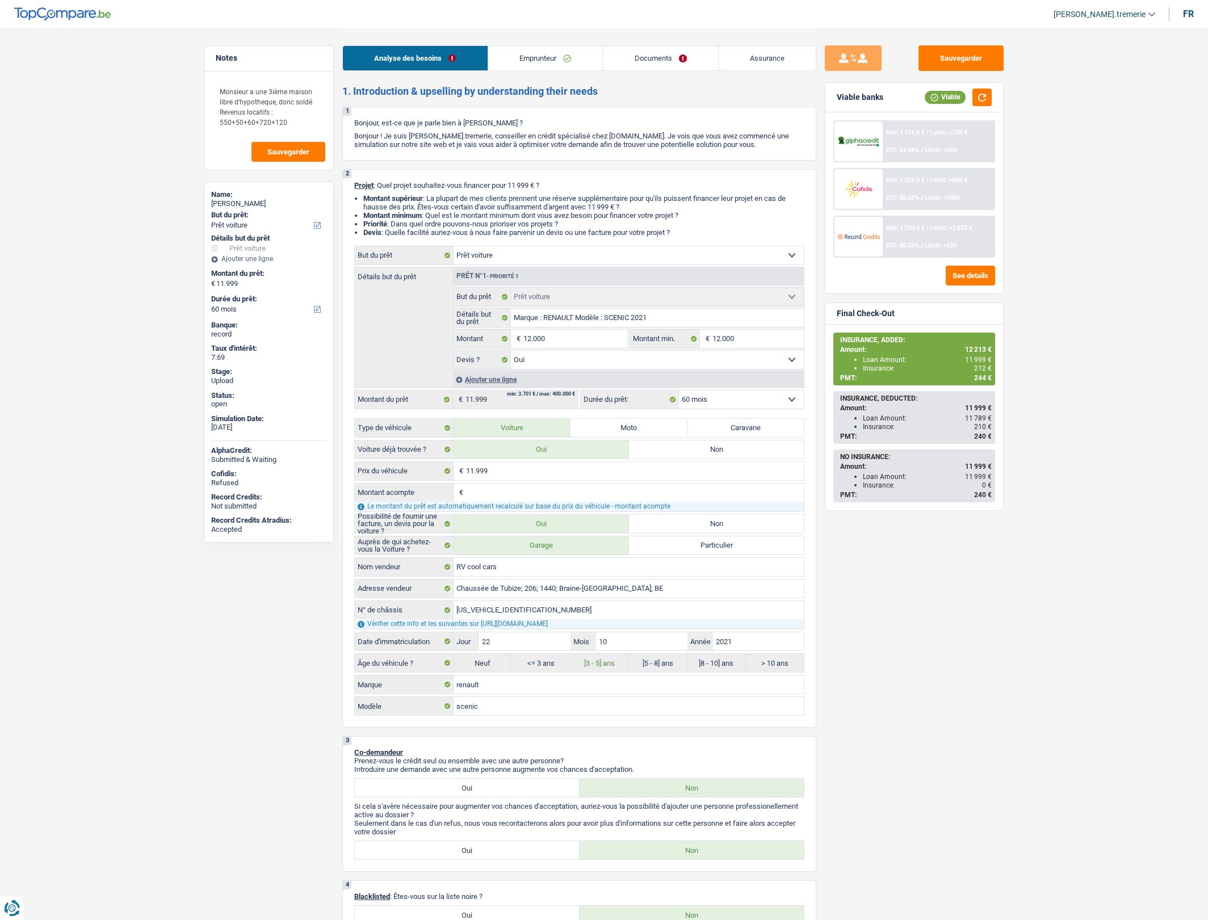
select select "rentalIncome"
select select "ownerWithMortgage"
select select "mortgage"
select select "300"
select select "mortgage"
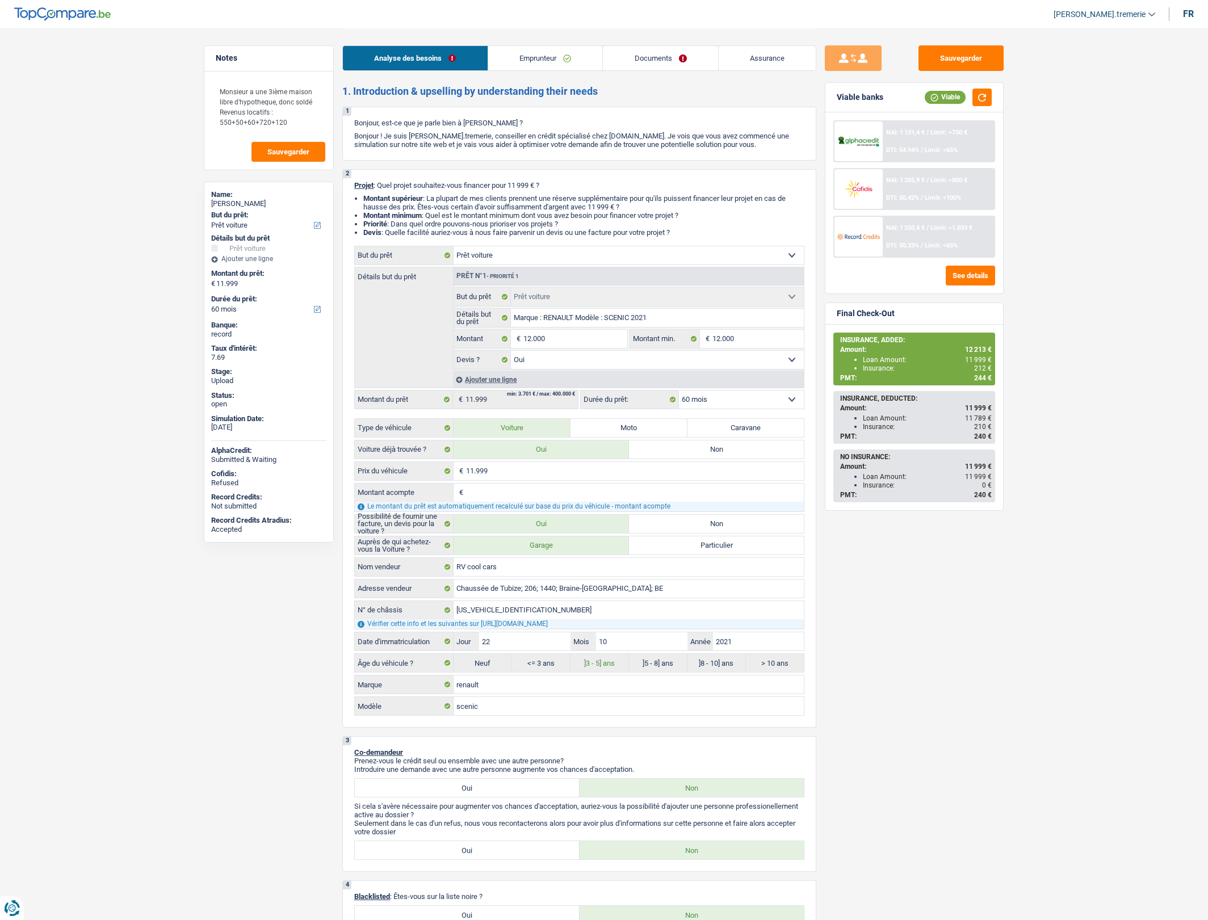
select select "300"
select select "car"
select select "yes"
select select "60"
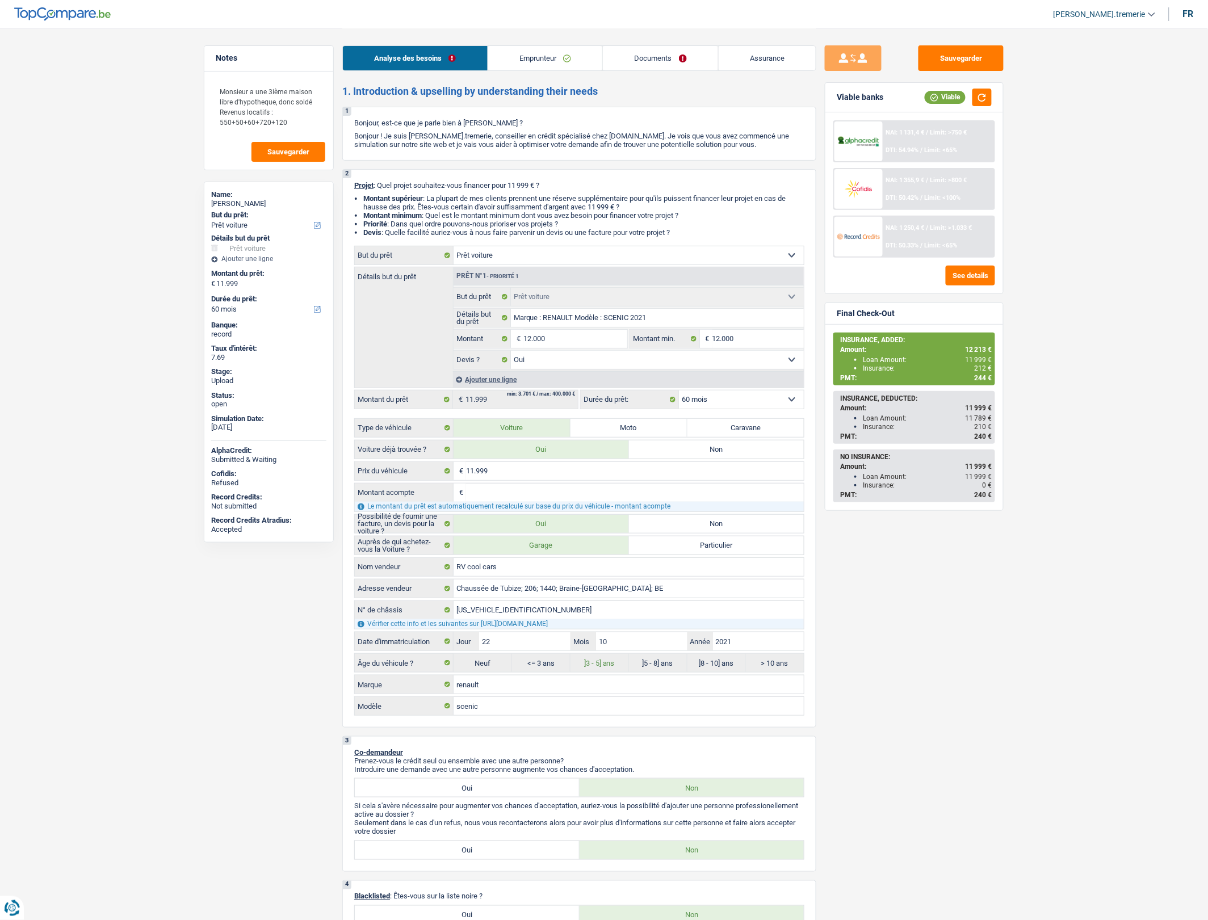
click at [653, 56] on link "Documents" at bounding box center [660, 58] width 115 height 24
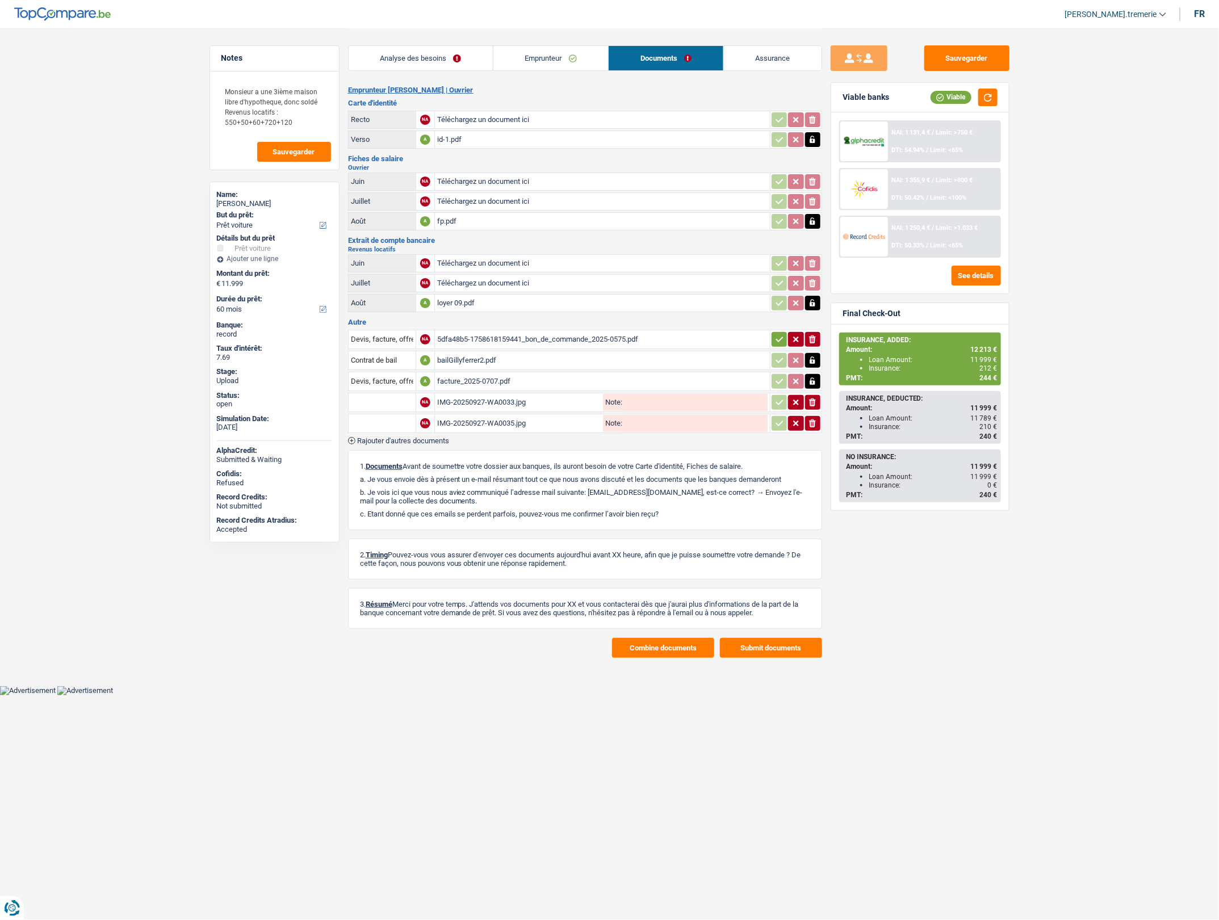
click at [474, 397] on div "IMG-20250927-WA0033.jpg" at bounding box center [518, 402] width 163 height 17
click at [808, 401] on icon "ionicons-v5-e" at bounding box center [812, 402] width 9 height 11
click at [813, 420] on icon "button" at bounding box center [812, 423] width 7 height 8
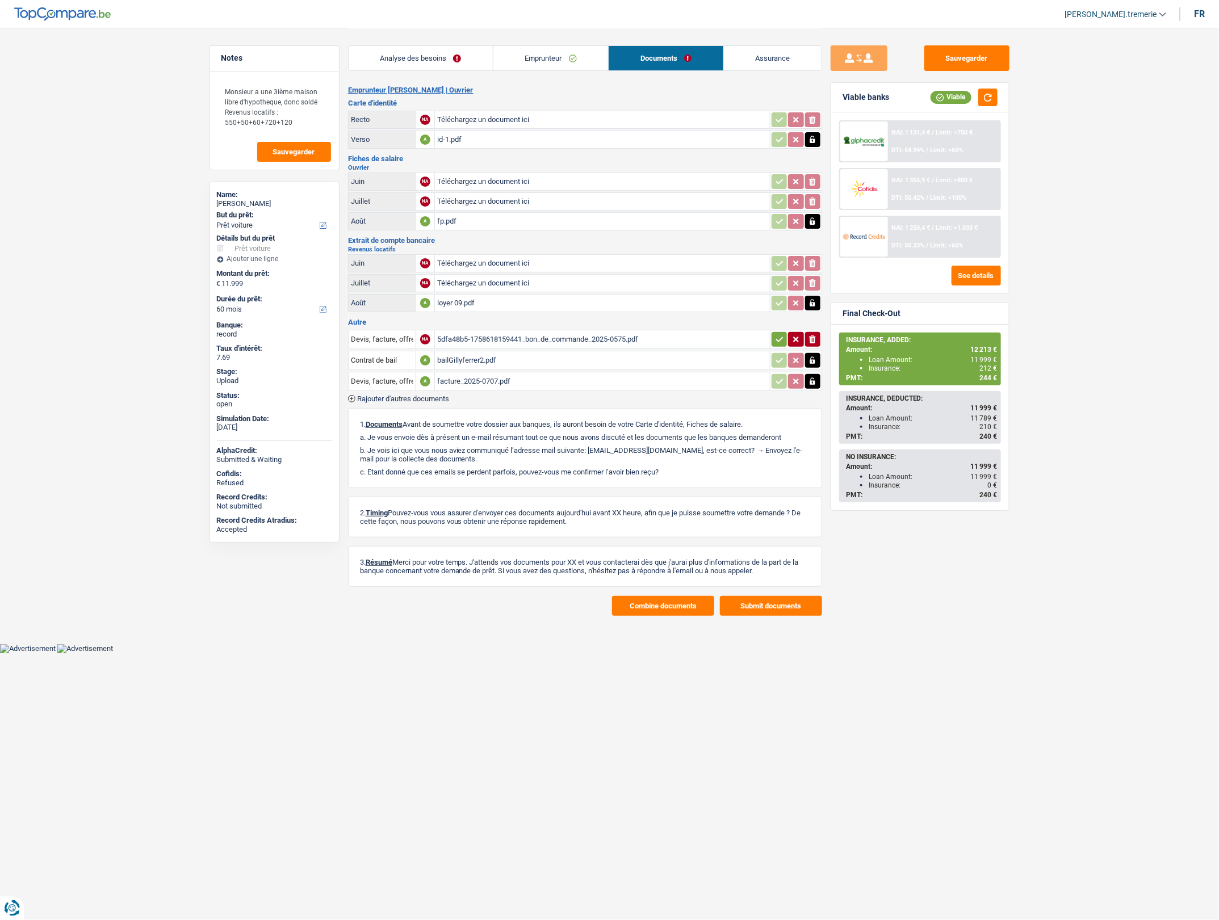
click at [406, 395] on span "Rajouter d'autres documents" at bounding box center [403, 398] width 92 height 7
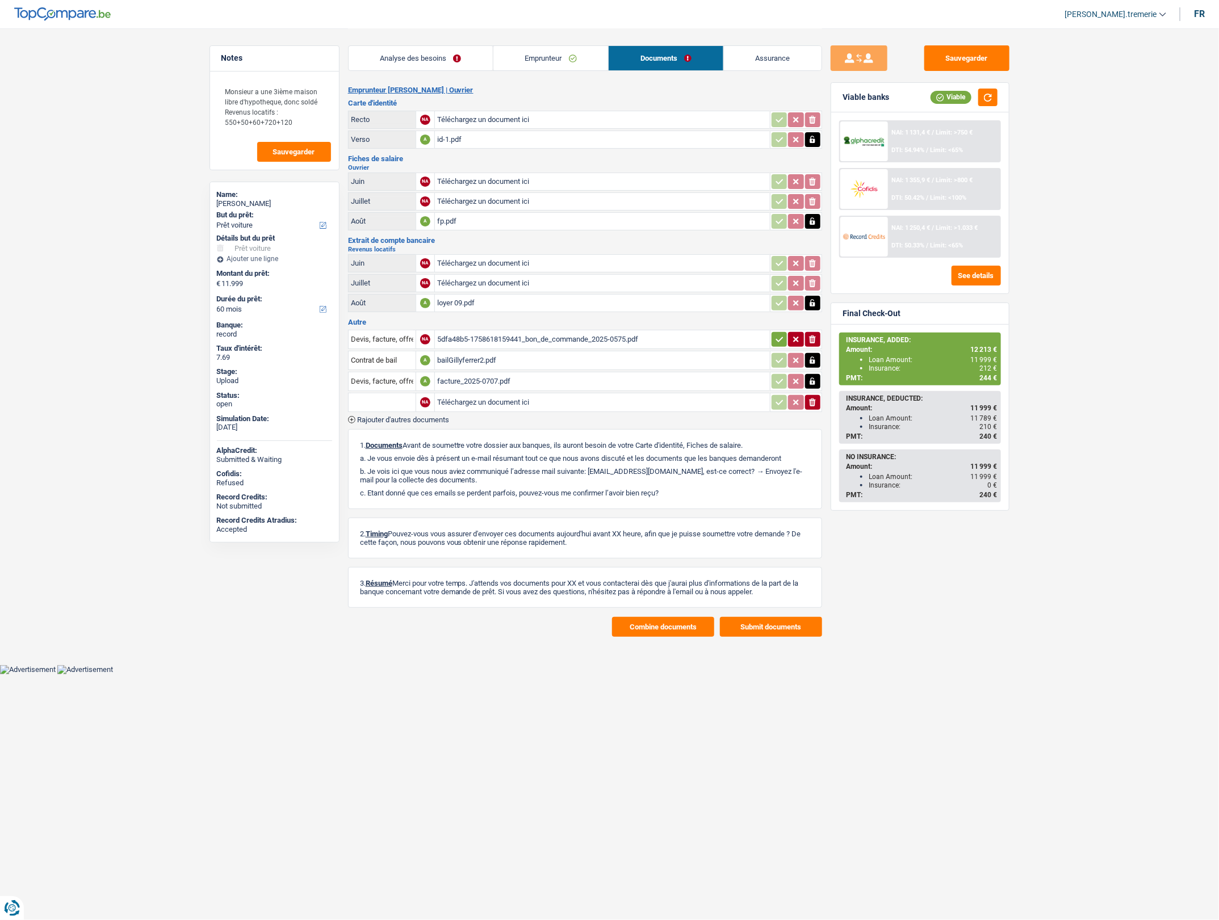
click at [376, 406] on input "text" at bounding box center [382, 402] width 62 height 18
click at [396, 440] on li "Carte bancaire" at bounding box center [449, 439] width 191 height 14
type input "Carte bancaire"
click at [473, 396] on input "Téléchargez un document ici" at bounding box center [602, 402] width 330 height 17
type input "C:\fakepath\1000068371.jpg"
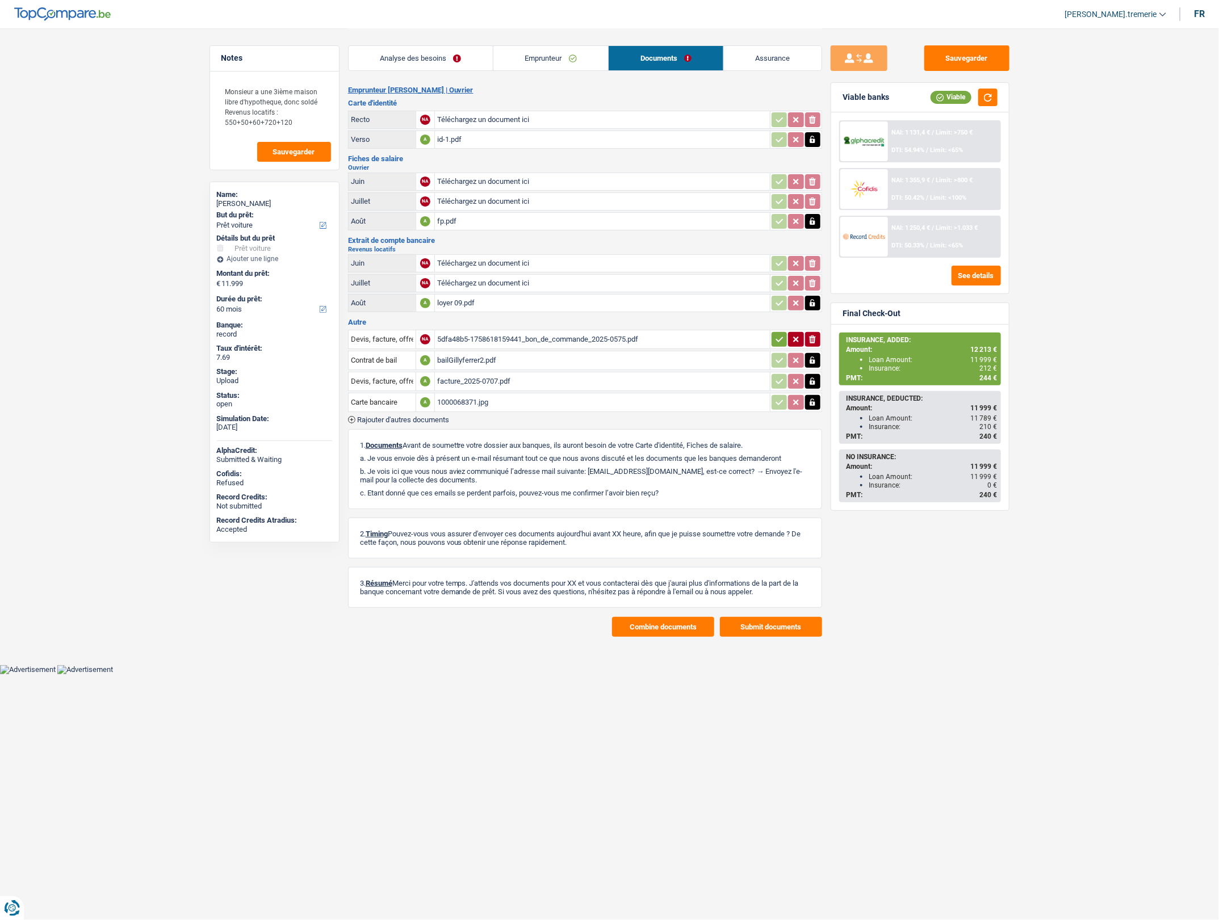
click at [639, 631] on button "Combine documents" at bounding box center [663, 627] width 102 height 20
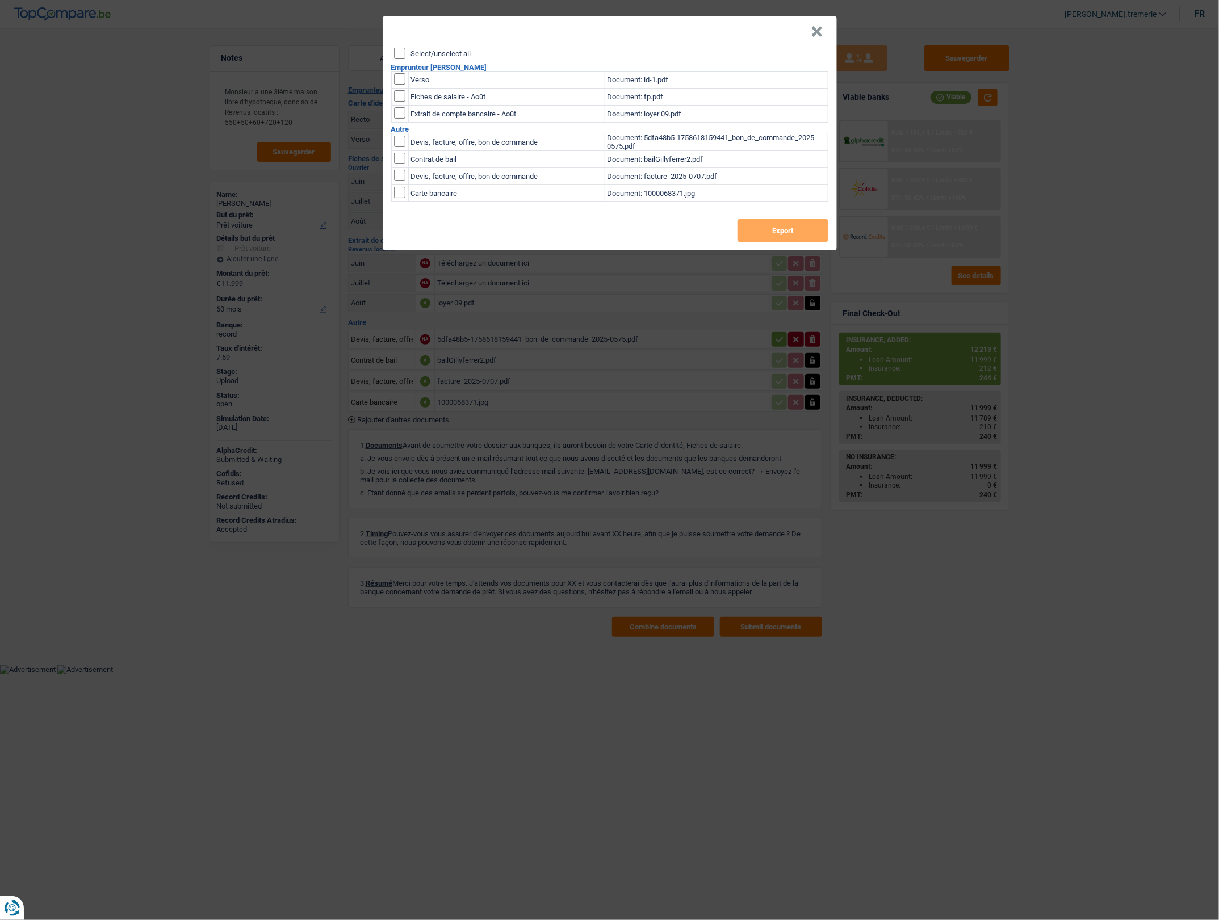
click at [395, 80] on input "checkbox" at bounding box center [399, 78] width 11 height 11
checkbox input "true"
click at [398, 96] on input "checkbox" at bounding box center [399, 95] width 11 height 11
checkbox input "true"
click at [400, 109] on input "checkbox" at bounding box center [399, 112] width 11 height 11
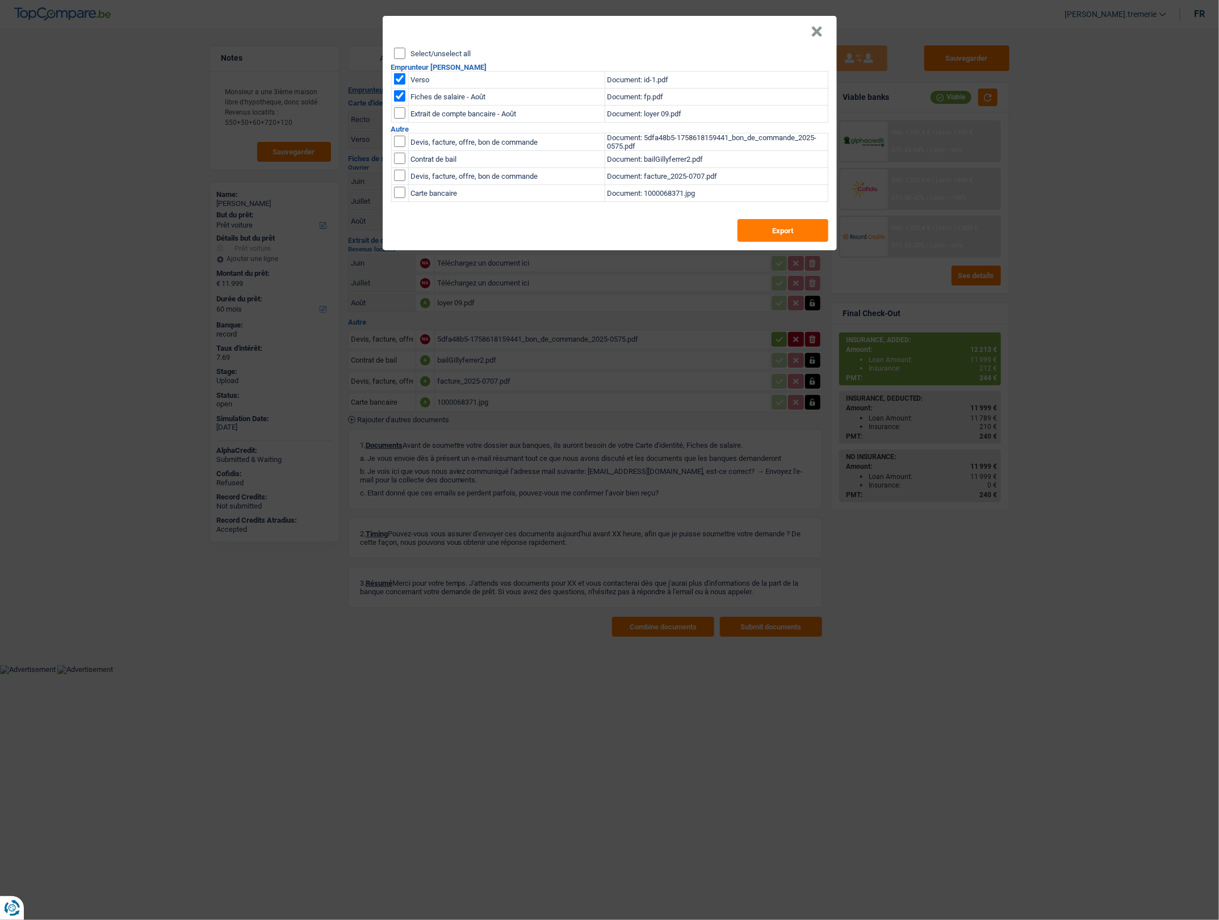
checkbox input "true"
click at [399, 179] on input "checkbox" at bounding box center [399, 175] width 11 height 11
checkbox input "true"
click at [400, 196] on input "checkbox" at bounding box center [399, 192] width 11 height 11
checkbox input "true"
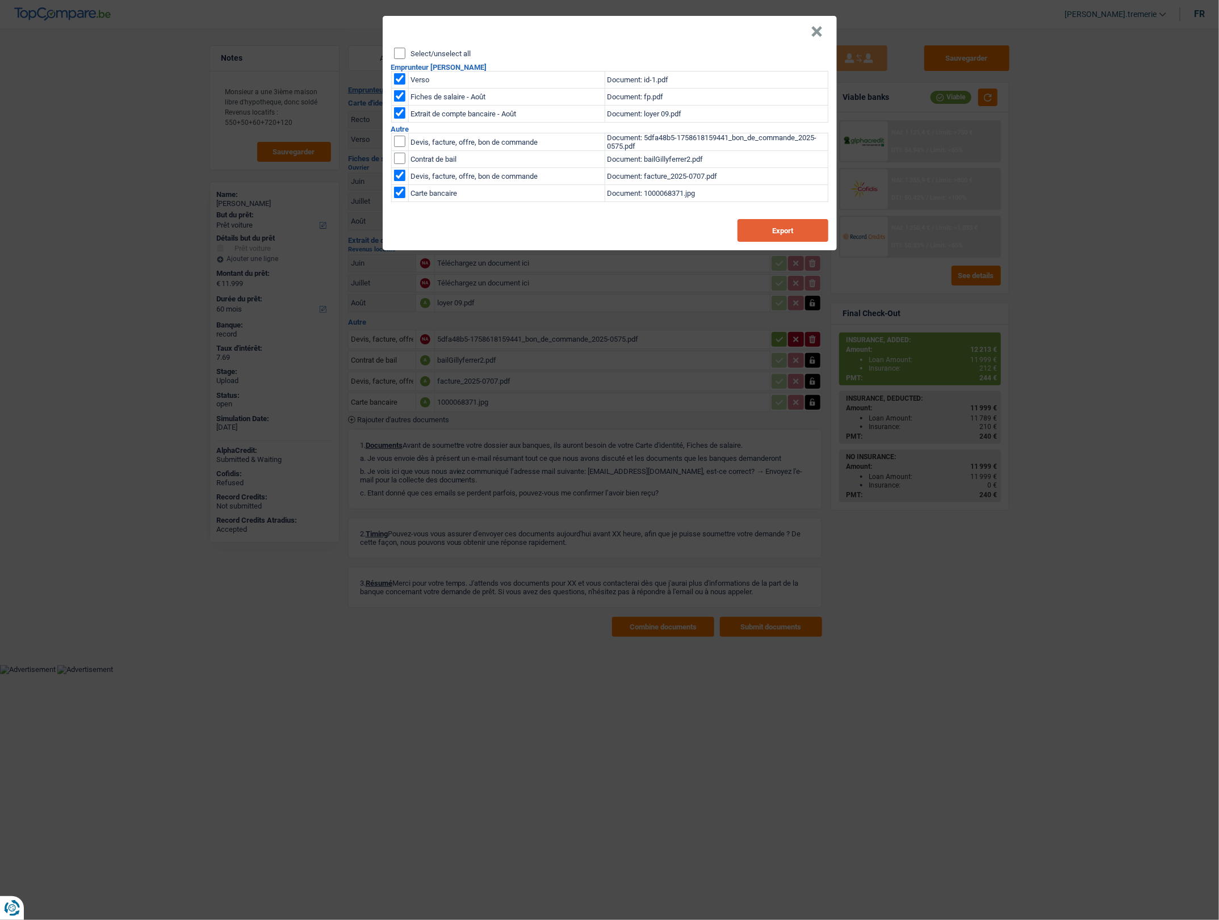
click at [801, 232] on button "Export" at bounding box center [782, 230] width 91 height 23
click at [813, 32] on button "×" at bounding box center [817, 31] width 12 height 11
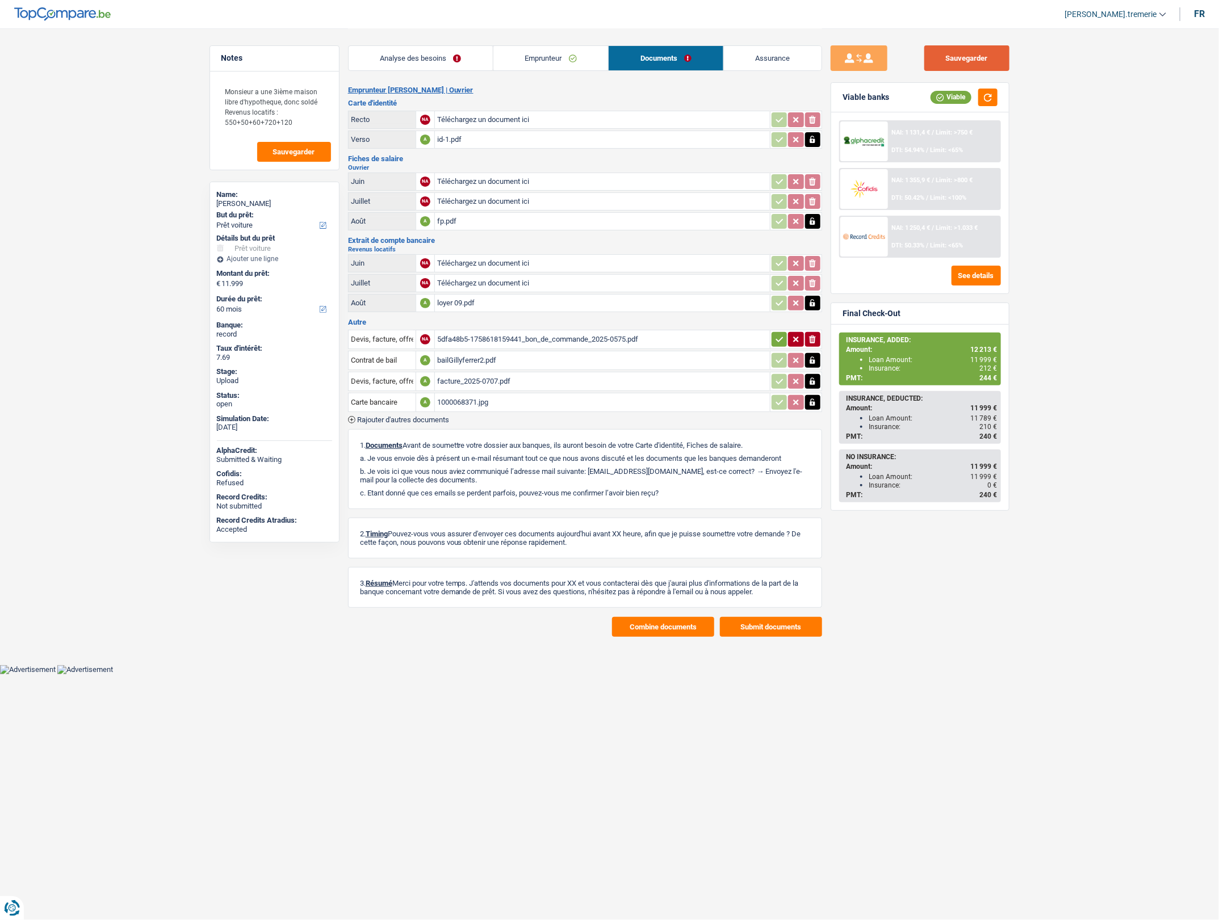
click at [969, 57] on button "Sauvegarder" at bounding box center [966, 58] width 85 height 26
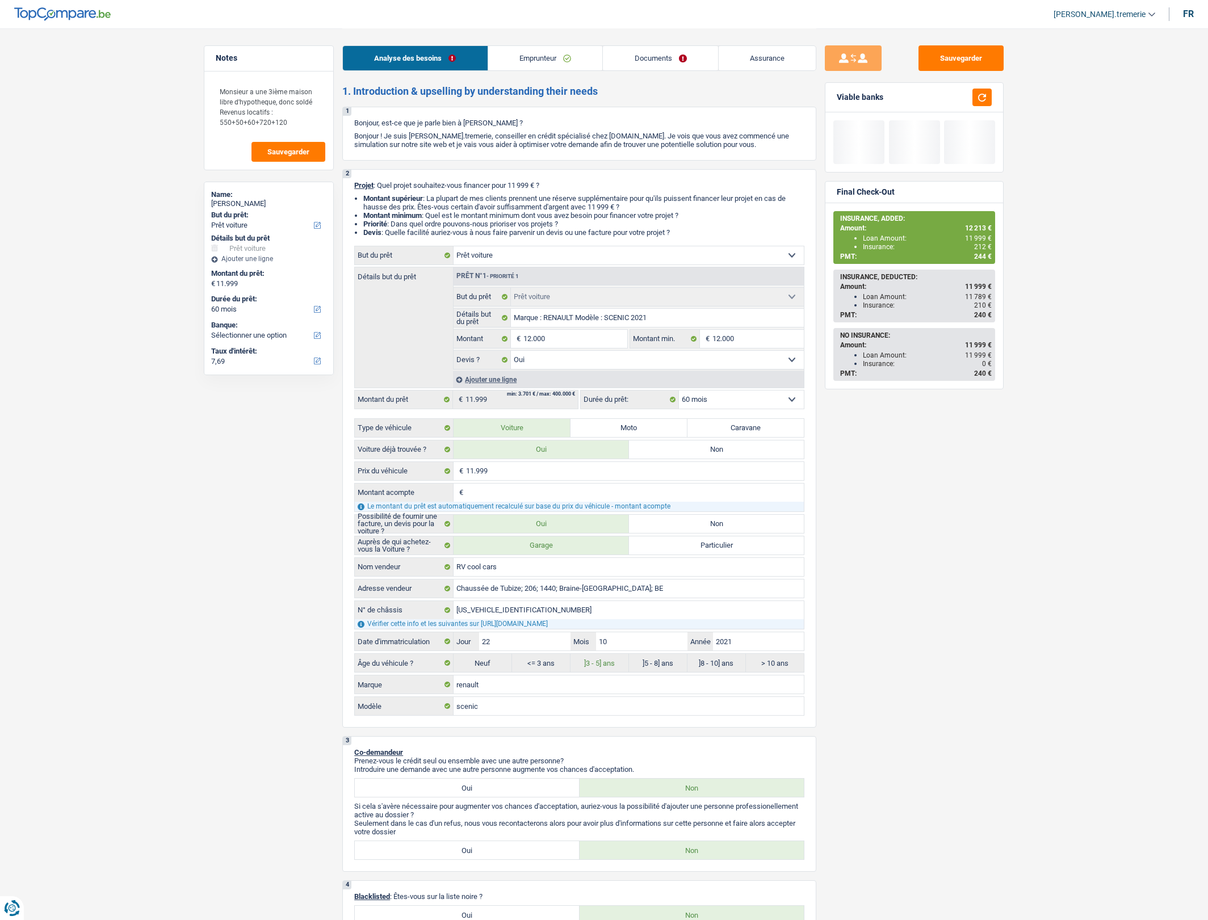
select select "car"
select select "60"
select select "car"
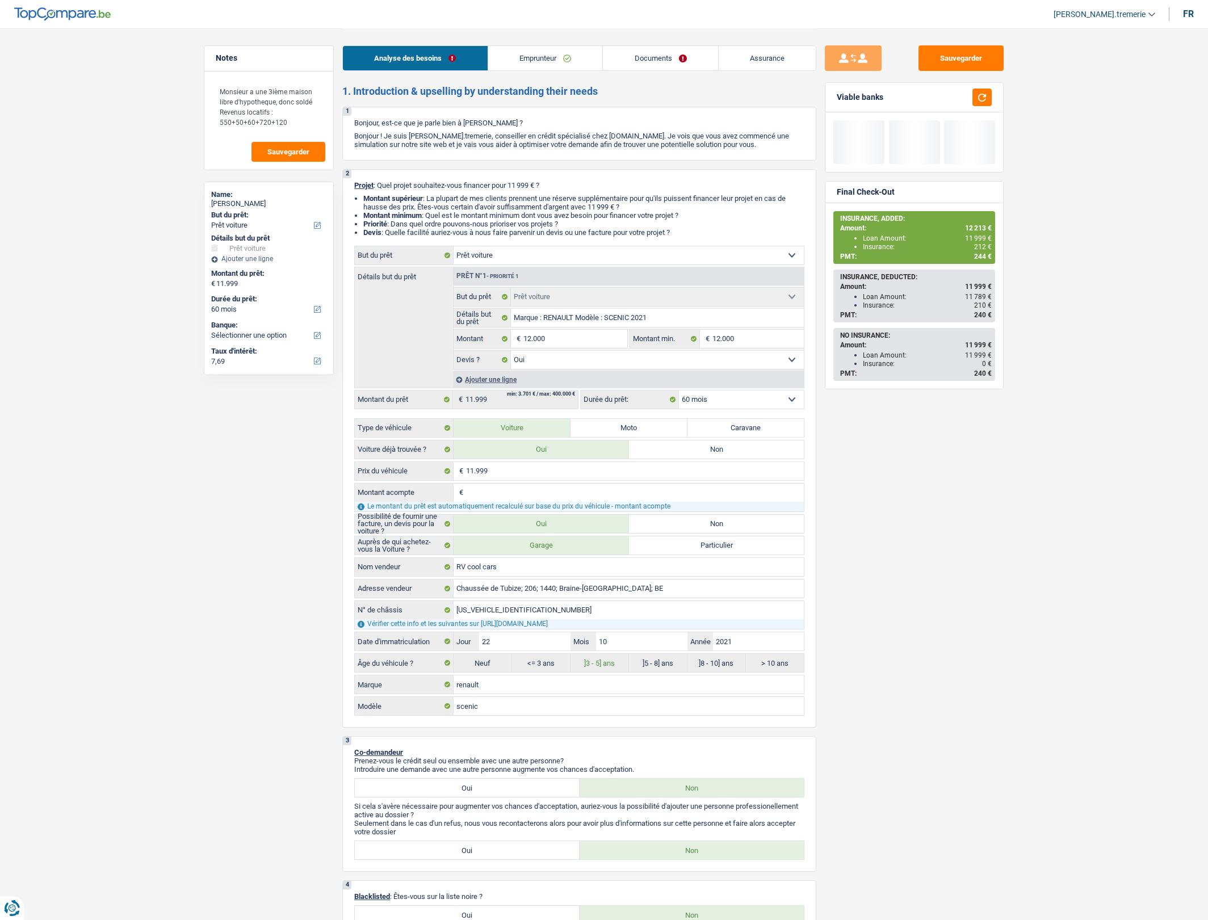
select select "yes"
select select "60"
select select "worker"
select select "netSalary"
select select "mealVouchers"
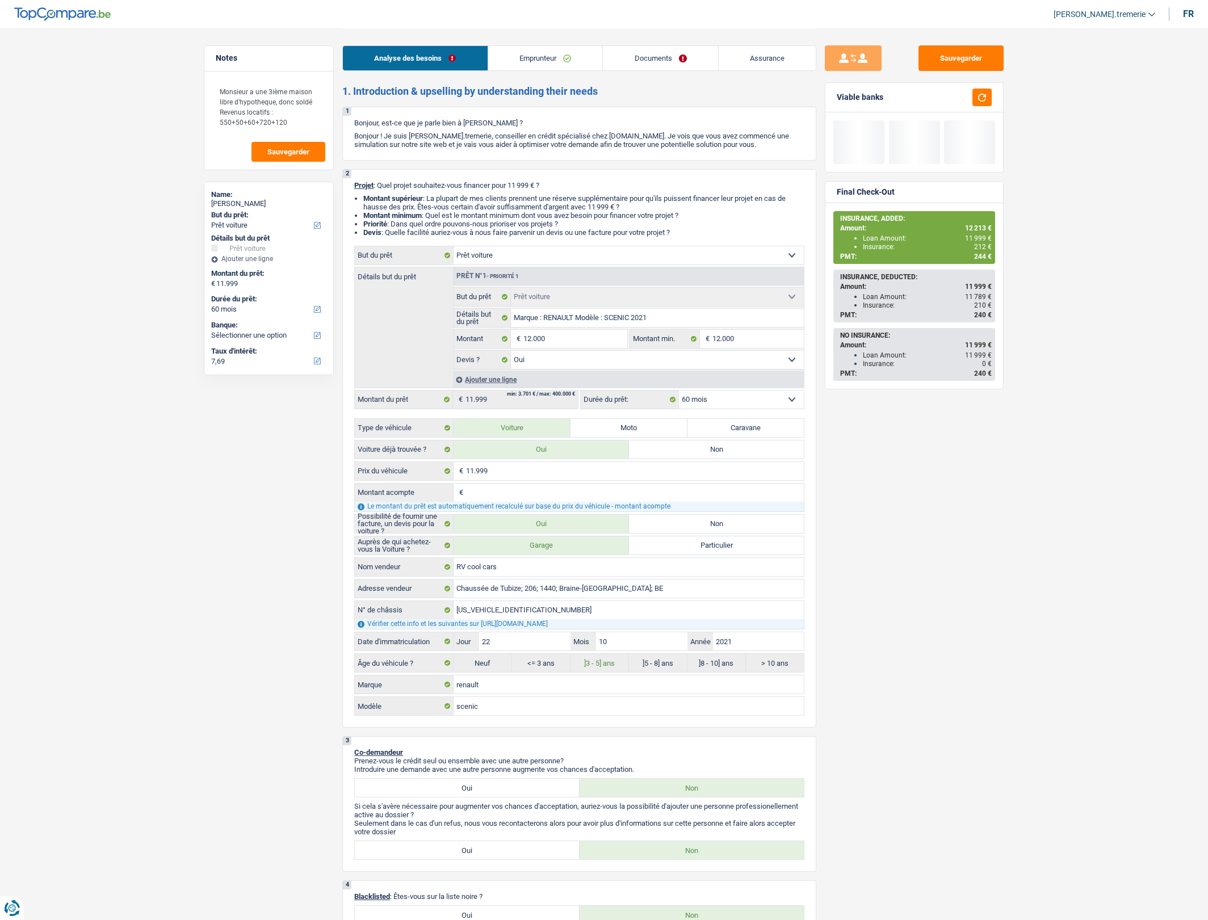
select select "rentalIncome"
select select "ownerWithMortgage"
select select "mortgage"
select select "300"
select select "mortgage"
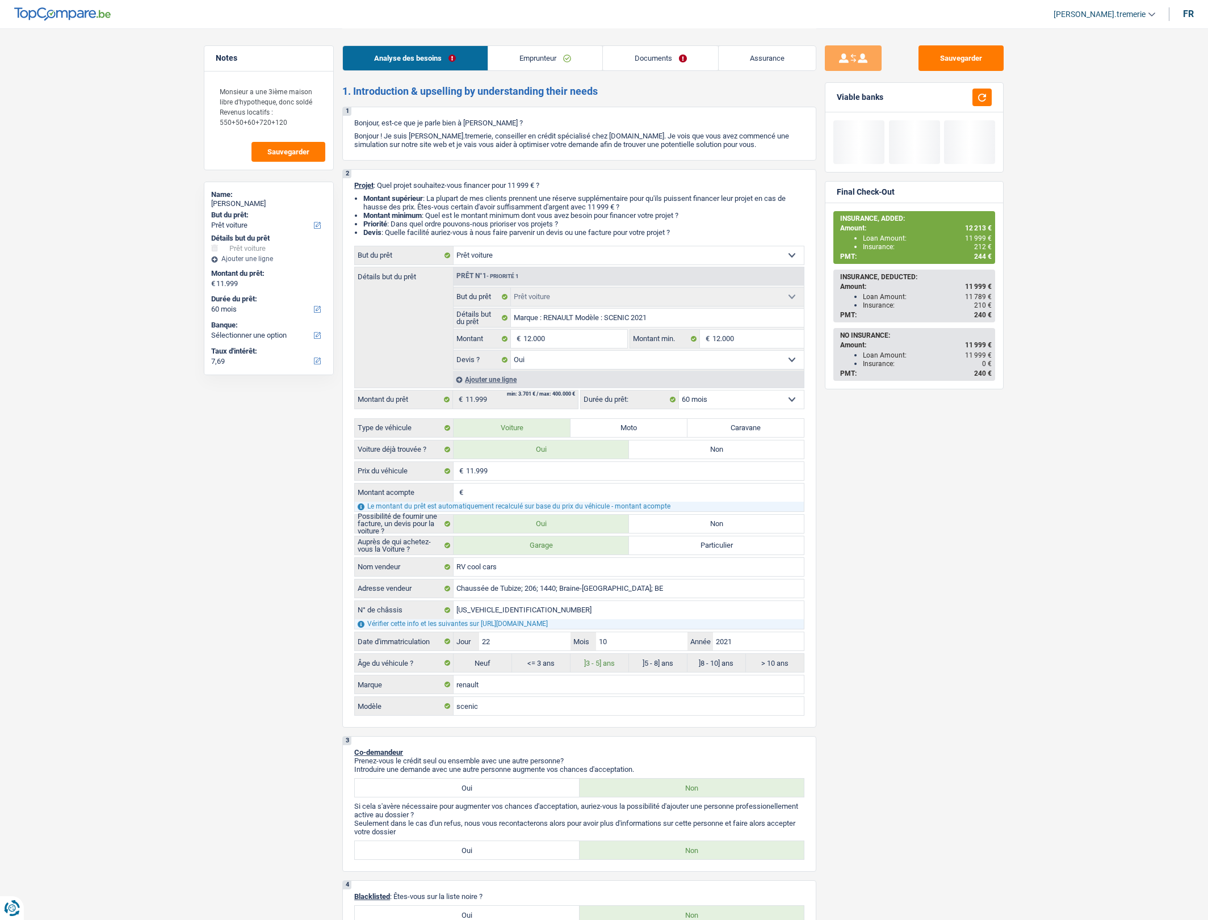
select select "300"
select select "car"
select select "yes"
select select "60"
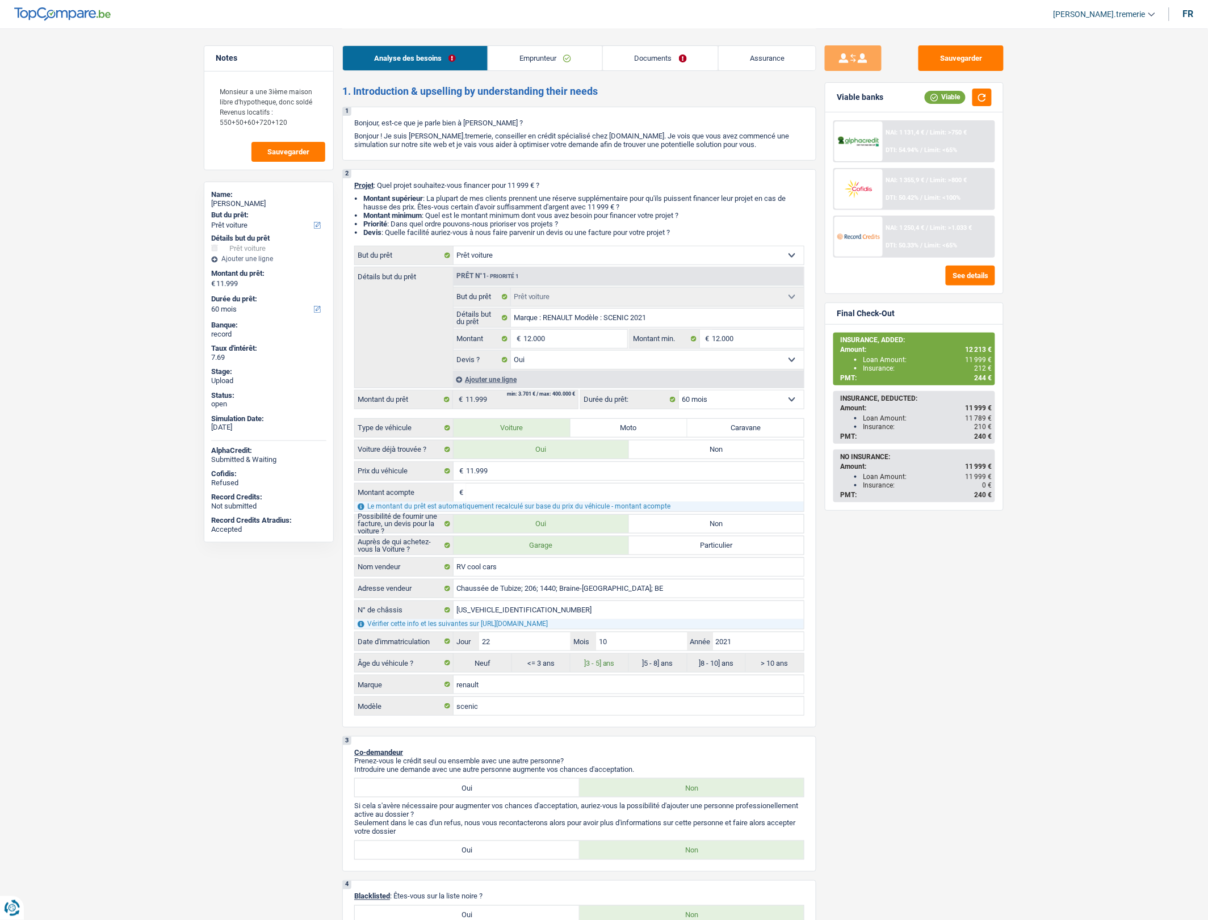
click at [935, 231] on div "NAI: 1 250,4 € / Limit: >1.033 € DTI: 50.33% / Limit: <65%" at bounding box center [939, 237] width 112 height 40
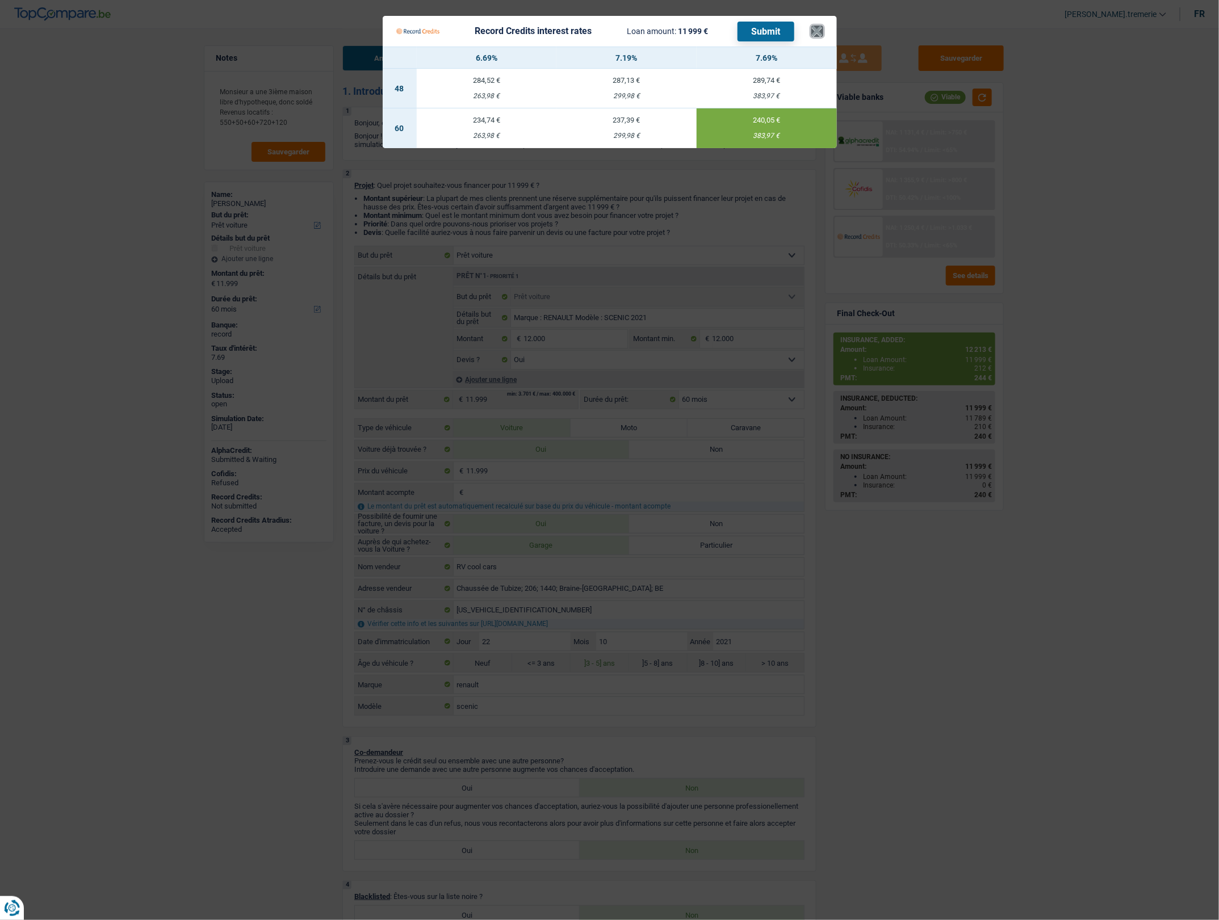
click at [820, 26] on button "×" at bounding box center [817, 31] width 12 height 11
